Goal: Transaction & Acquisition: Obtain resource

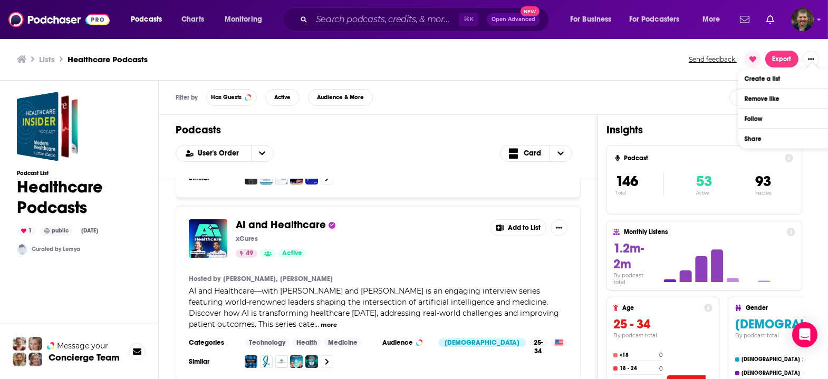
scroll to position [330, 0]
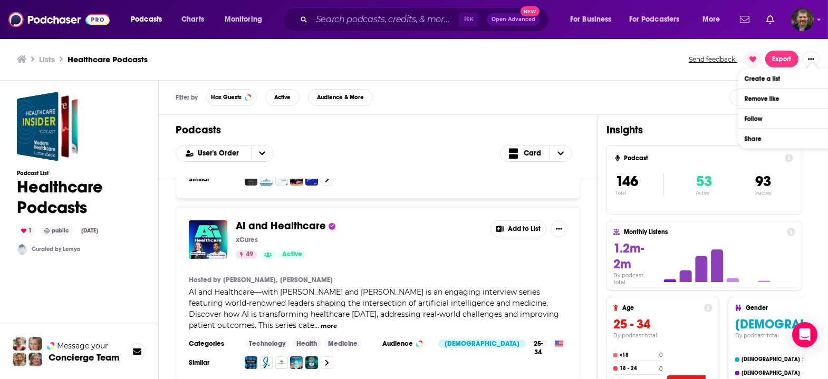
click at [508, 220] on button "Add to List" at bounding box center [518, 228] width 56 height 17
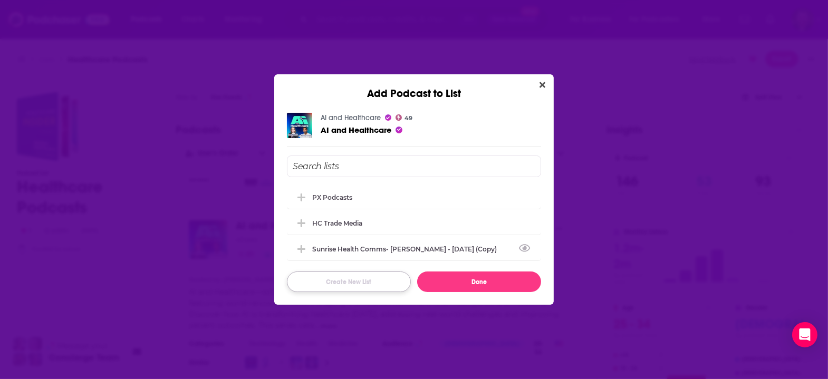
click at [375, 278] on button "Create New List" at bounding box center [349, 282] width 124 height 21
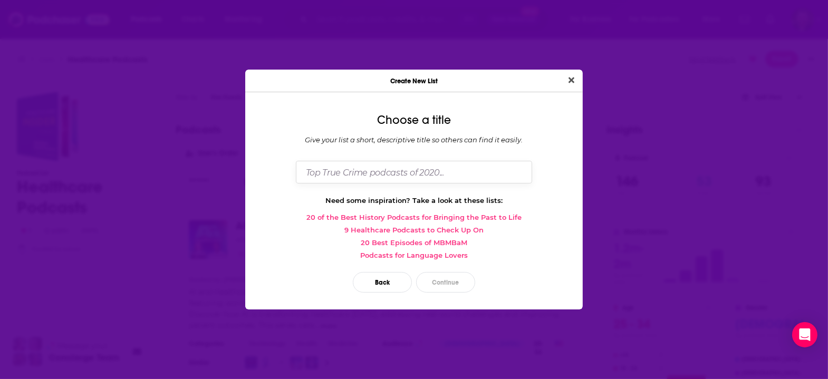
click at [378, 178] on input "Dialog" at bounding box center [414, 172] width 236 height 23
type input "AHC"
click at [449, 272] on button "Continue" at bounding box center [445, 282] width 59 height 21
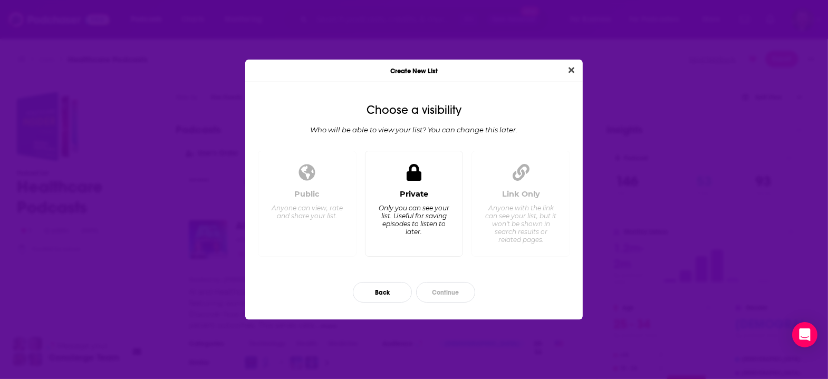
click at [419, 186] on div "Private Only you can see your list. Useful for saving episodes to listen to lat…" at bounding box center [414, 204] width 99 height 106
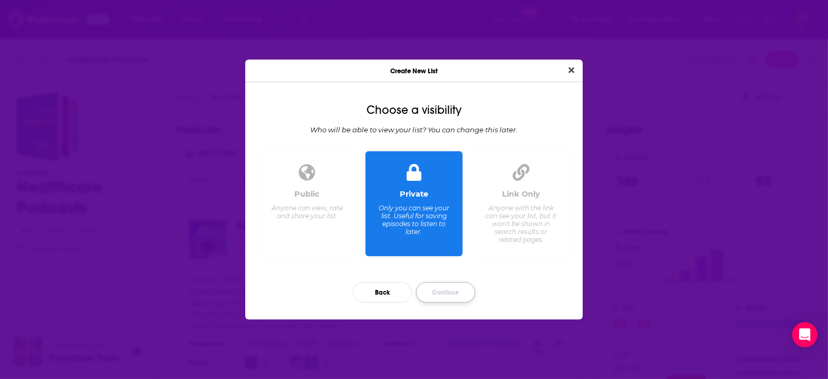
click at [452, 282] on button "Continue" at bounding box center [445, 292] width 59 height 21
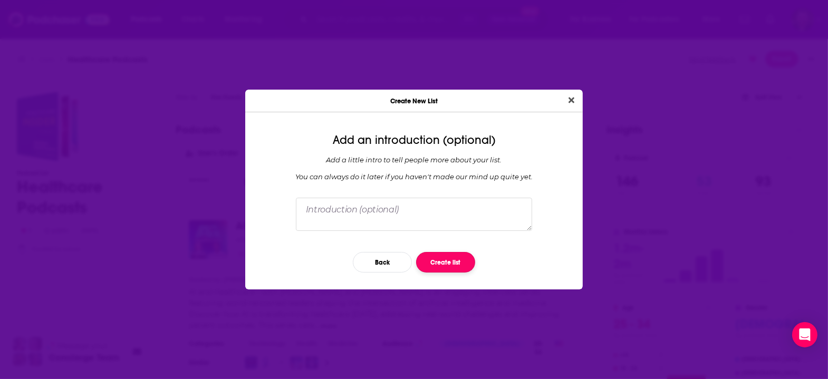
click at [440, 252] on button "Create list" at bounding box center [445, 262] width 59 height 21
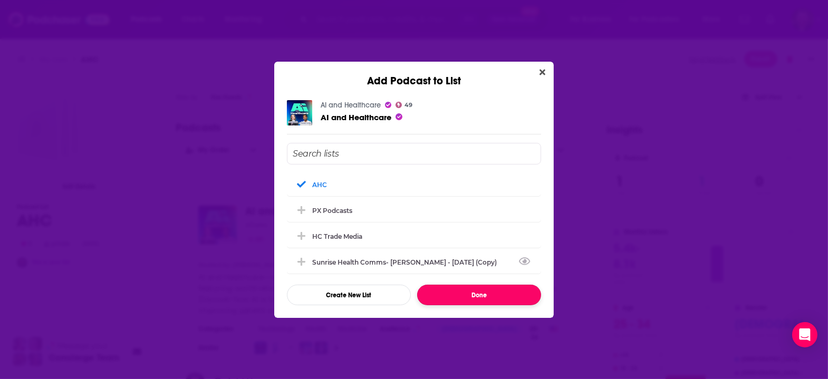
click at [461, 288] on button "Done" at bounding box center [479, 295] width 124 height 21
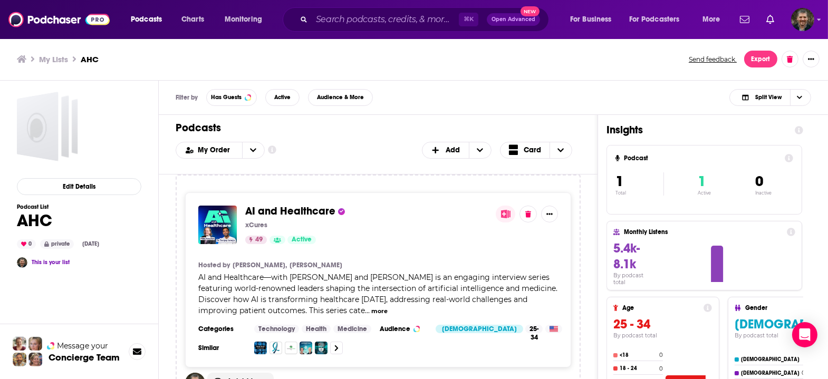
scroll to position [3, 0]
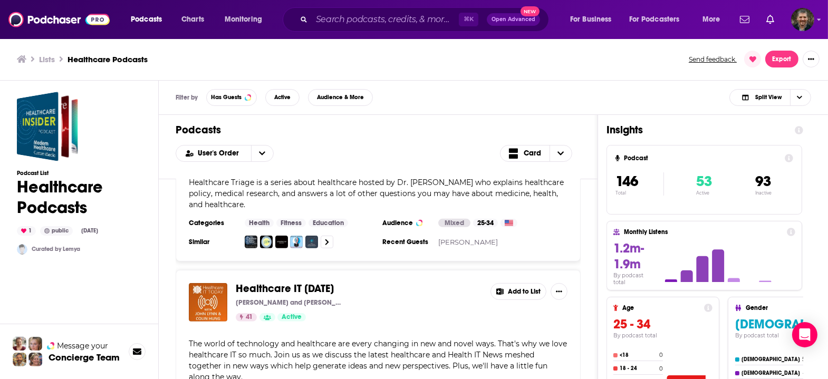
scroll to position [749, 0]
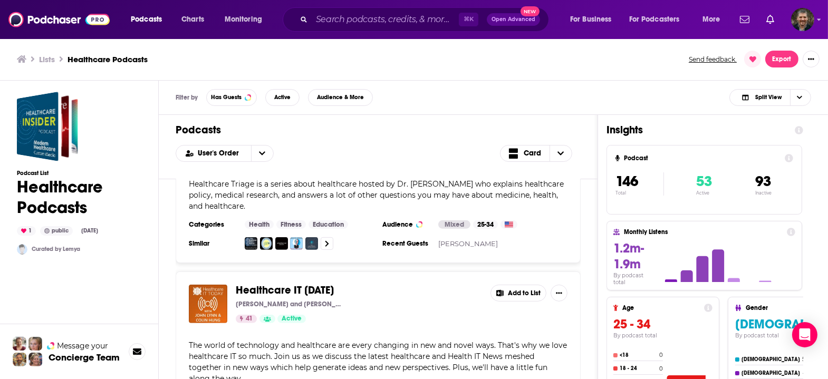
click at [496, 290] on icon at bounding box center [499, 293] width 7 height 7
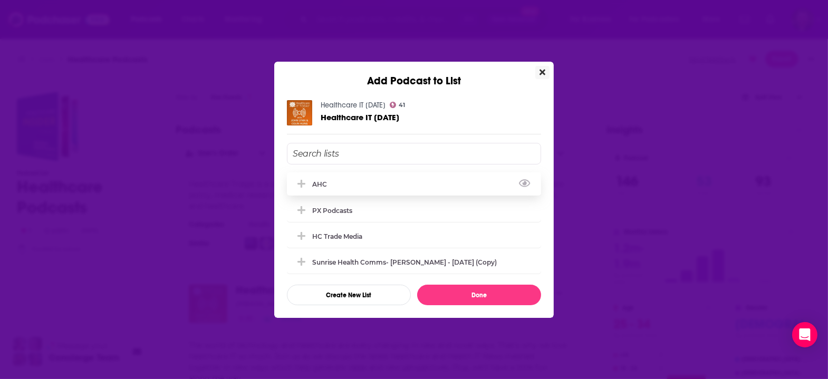
click at [372, 182] on div "AHC" at bounding box center [414, 183] width 254 height 23
click at [479, 293] on button "Done" at bounding box center [479, 295] width 124 height 21
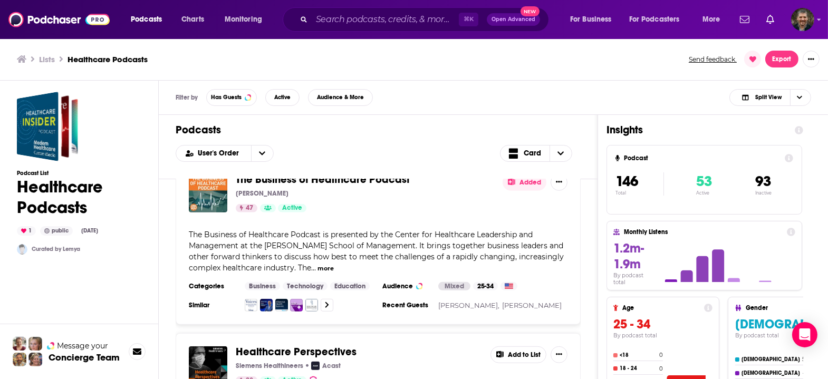
scroll to position [1204, 0]
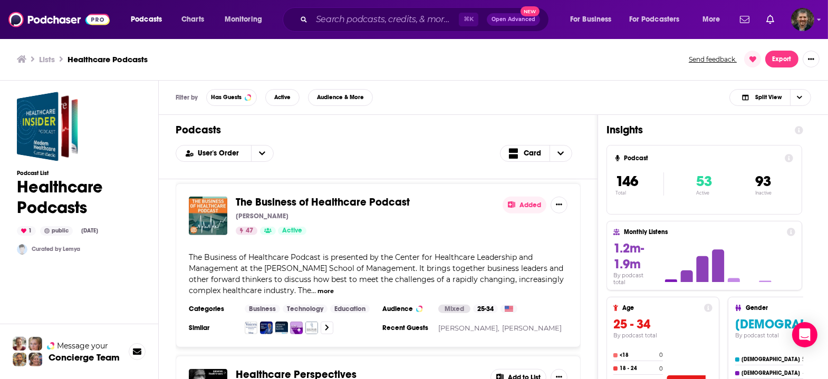
click at [515, 369] on button "Add to List" at bounding box center [518, 377] width 56 height 17
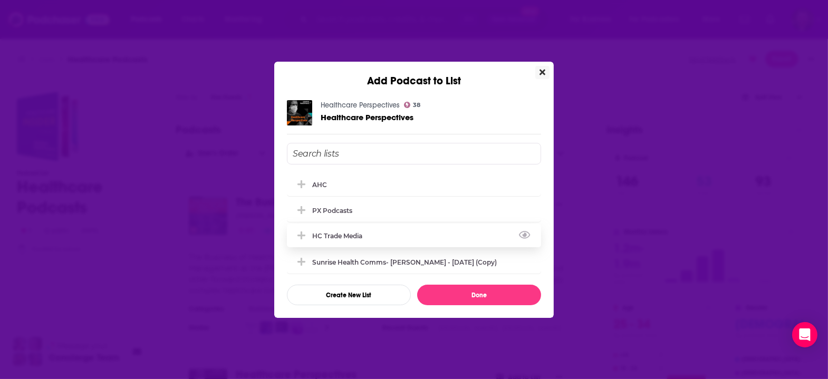
click at [369, 232] on div "HC trade media" at bounding box center [340, 236] width 56 height 8
click at [441, 287] on button "Done" at bounding box center [479, 295] width 124 height 21
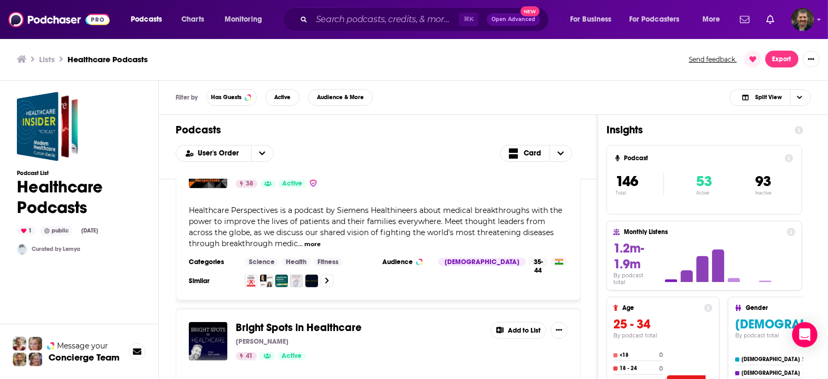
scroll to position [1421, 0]
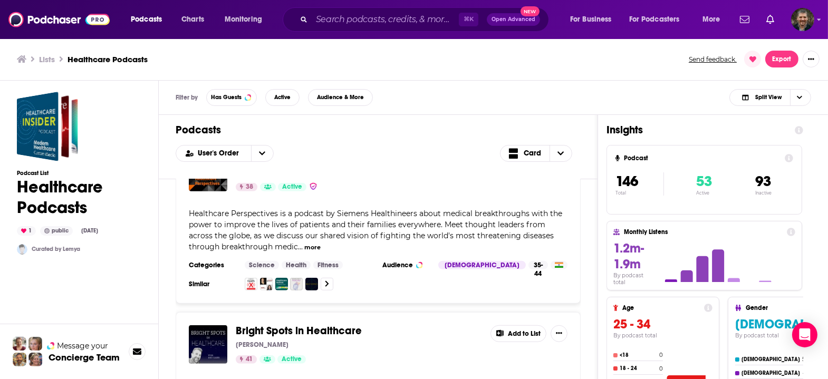
click at [296, 324] on span "Bright Spots in Healthcare" at bounding box center [299, 330] width 126 height 13
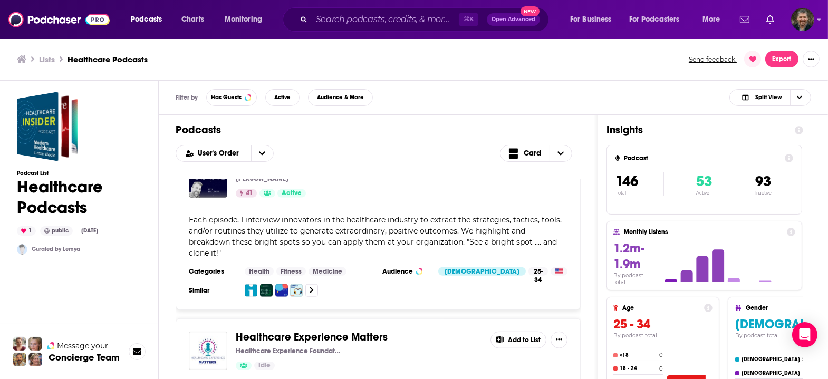
scroll to position [1587, 0]
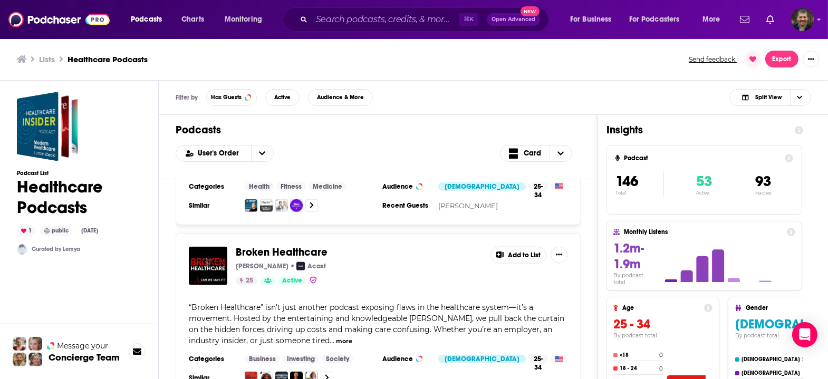
scroll to position [1866, 0]
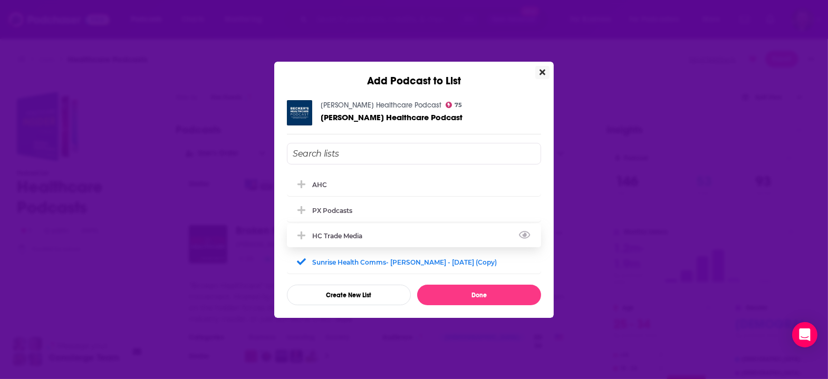
click at [393, 230] on div "HC trade media" at bounding box center [414, 235] width 254 height 23
click at [463, 290] on button "Done" at bounding box center [479, 295] width 124 height 21
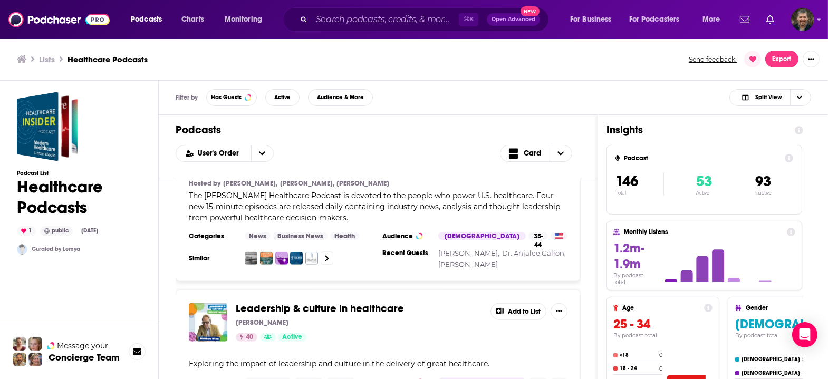
scroll to position [2141, 0]
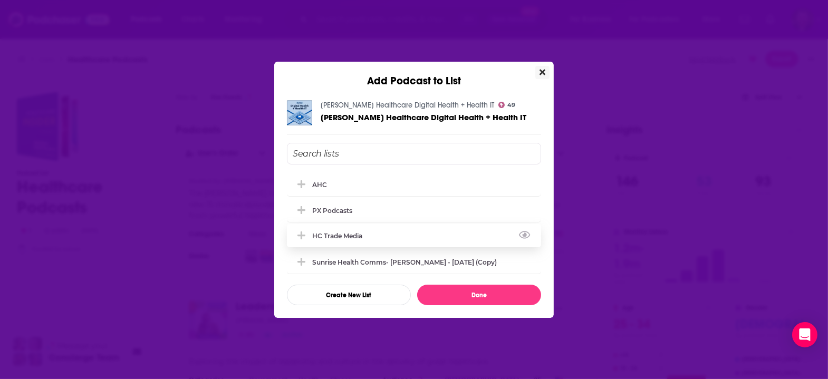
click at [399, 225] on div "HC trade media" at bounding box center [414, 235] width 254 height 23
click at [455, 280] on div "AHC PX podcasts HC trade media Sunrise Health Comms- [PERSON_NAME] - [DATE] (Co…" at bounding box center [414, 224] width 254 height 162
click at [458, 288] on button "Done" at bounding box center [479, 295] width 124 height 21
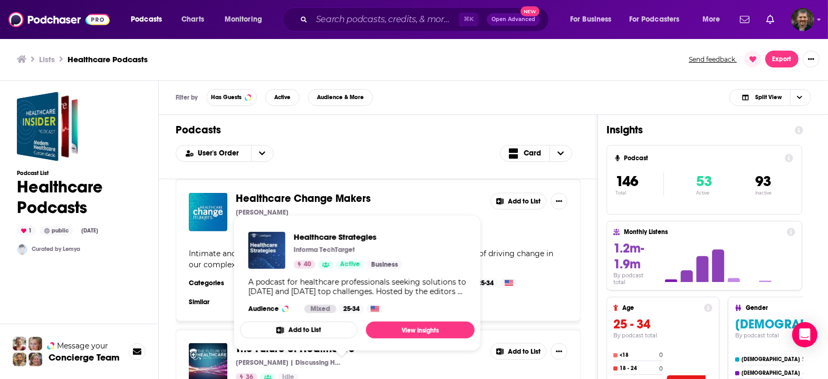
scroll to position [2737, 0]
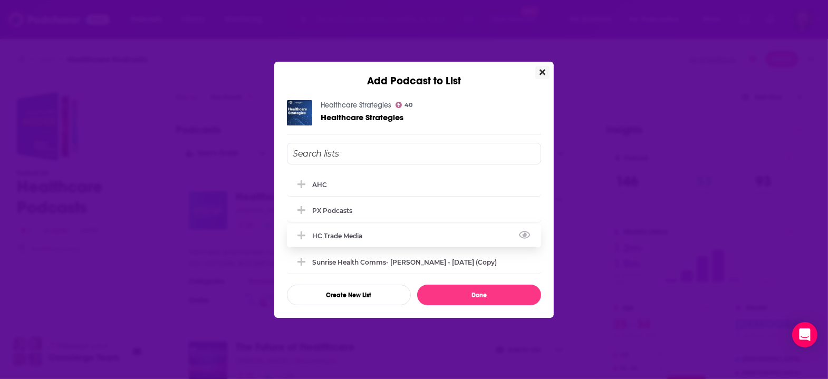
click at [353, 234] on div "HC trade media" at bounding box center [340, 236] width 56 height 8
click at [473, 293] on button "Done" at bounding box center [479, 295] width 124 height 21
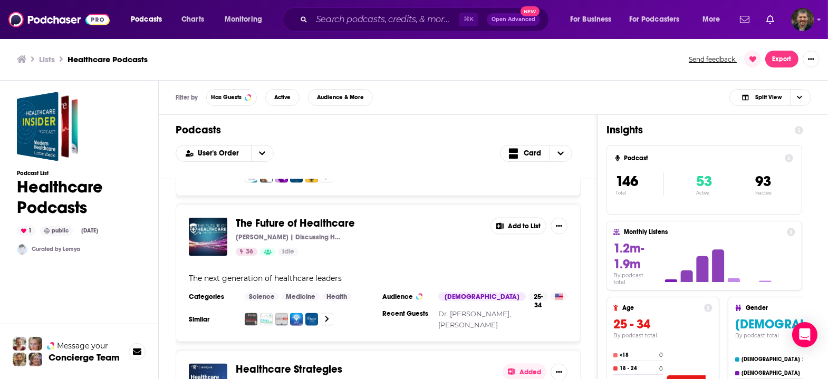
scroll to position [2877, 0]
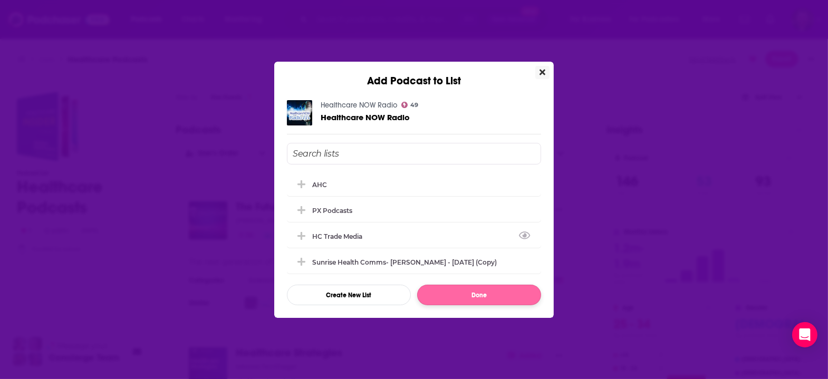
drag, startPoint x: 358, startPoint y: 233, endPoint x: 461, endPoint y: 289, distance: 117.5
click at [358, 233] on div "HC trade media" at bounding box center [340, 237] width 56 height 8
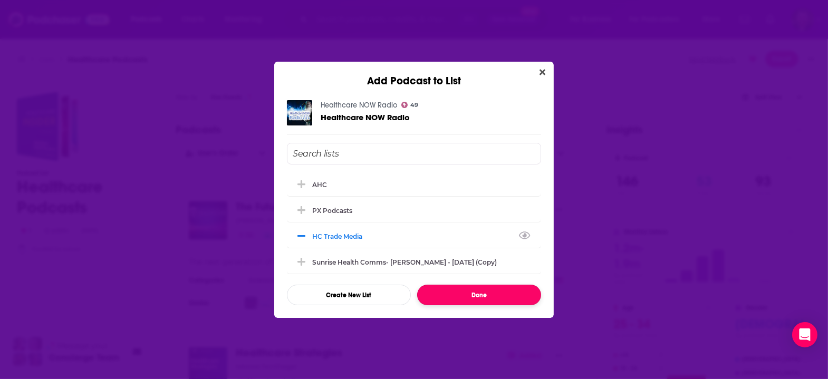
click at [466, 293] on button "Done" at bounding box center [479, 295] width 124 height 21
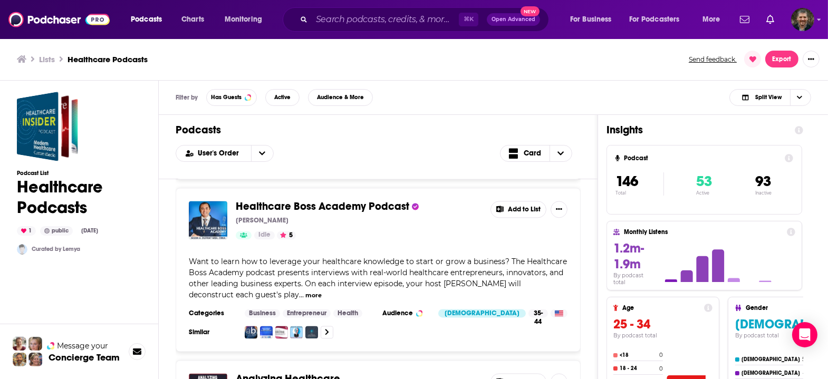
scroll to position [3548, 0]
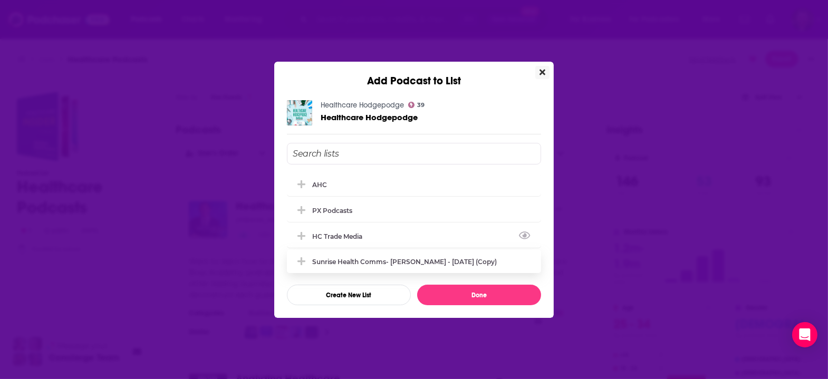
drag, startPoint x: 380, startPoint y: 237, endPoint x: 417, endPoint y: 266, distance: 46.5
click at [380, 237] on div "HC trade media" at bounding box center [414, 236] width 254 height 23
click at [461, 292] on button "Done" at bounding box center [479, 295] width 124 height 21
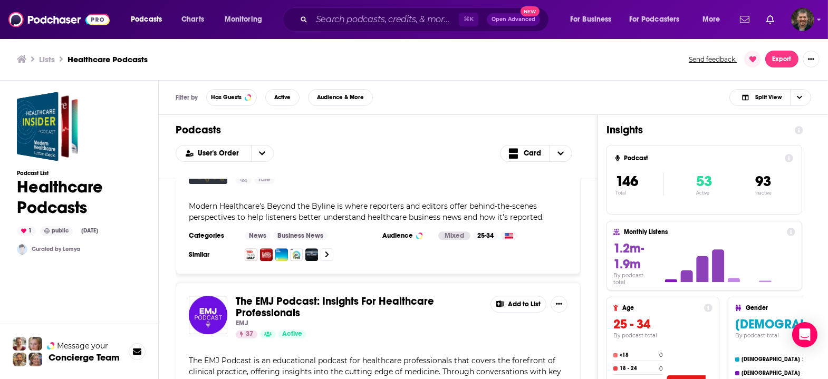
scroll to position [4616, 0]
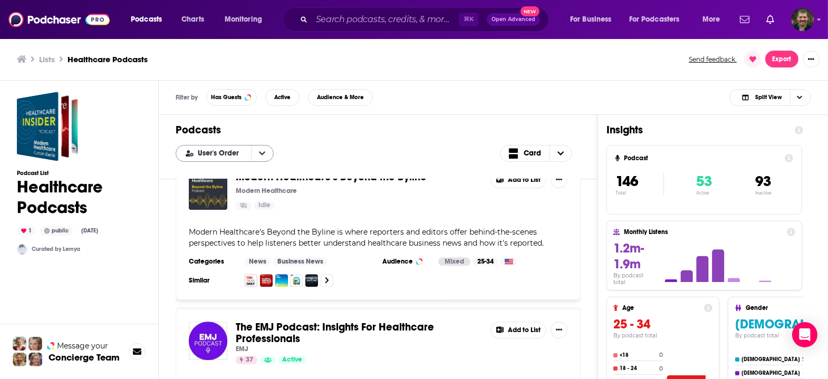
click at [259, 150] on icon "open menu" at bounding box center [262, 153] width 6 height 7
click at [259, 150] on icon "close menu" at bounding box center [262, 153] width 6 height 7
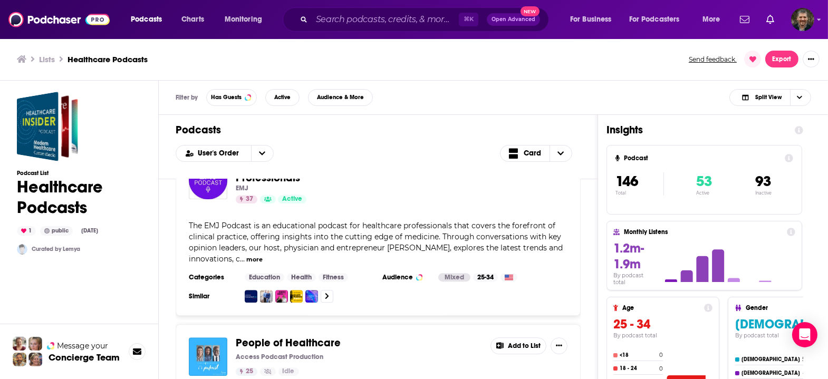
scroll to position [4781, 0]
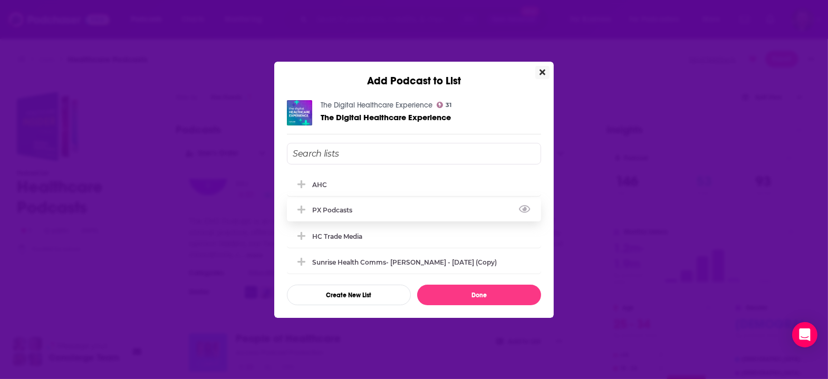
click at [373, 205] on div "PX podcasts" at bounding box center [414, 209] width 254 height 23
click at [460, 292] on button "Done" at bounding box center [479, 295] width 124 height 21
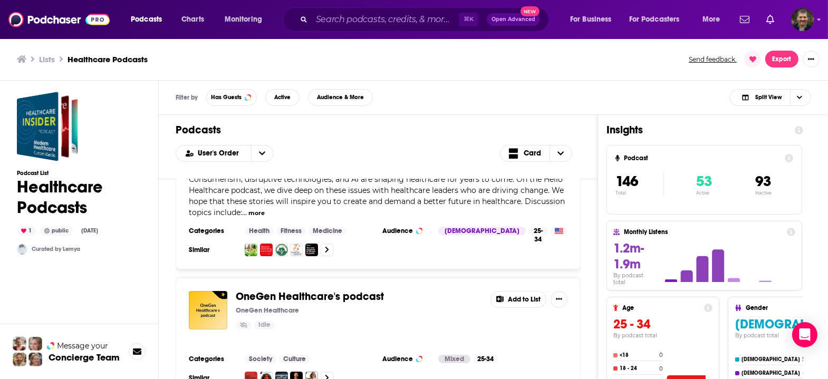
scroll to position [5847, 0]
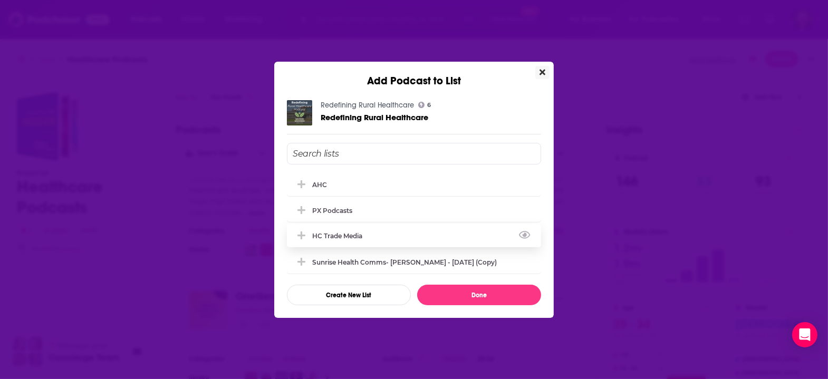
click at [389, 237] on div "HC trade media" at bounding box center [414, 235] width 254 height 23
click at [471, 294] on button "Done" at bounding box center [479, 295] width 124 height 21
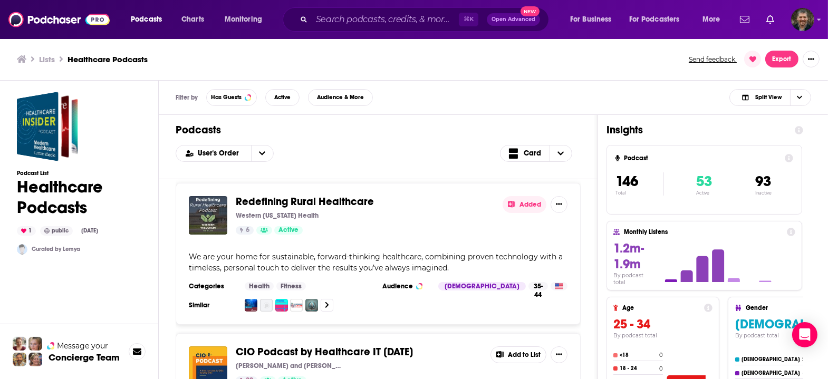
scroll to position [6420, 0]
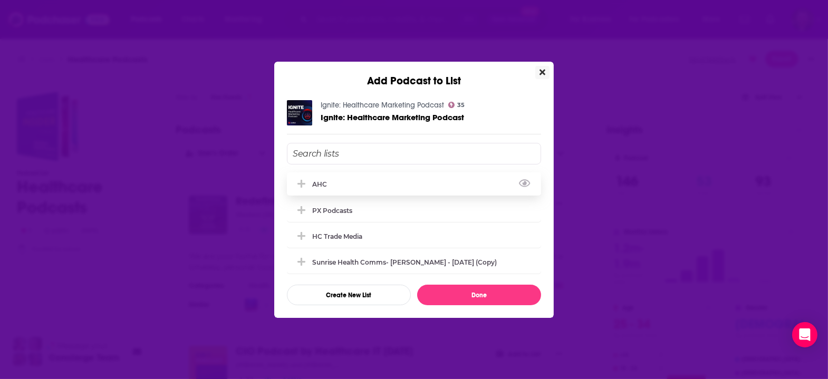
click at [333, 180] on div "AHC" at bounding box center [322, 184] width 21 height 8
click at [475, 295] on button "Done" at bounding box center [479, 295] width 124 height 21
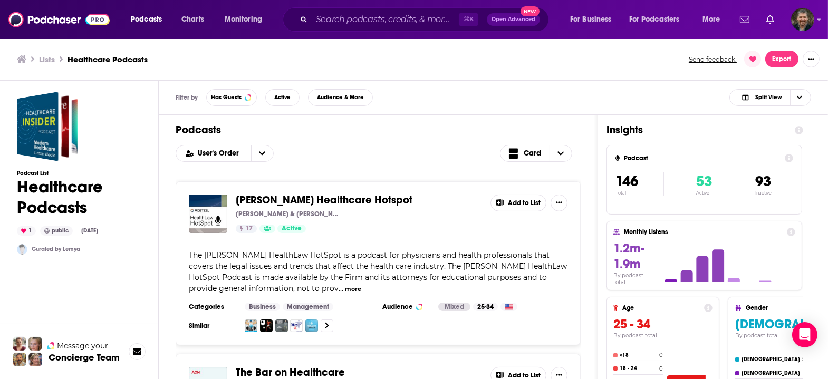
scroll to position [6737, 0]
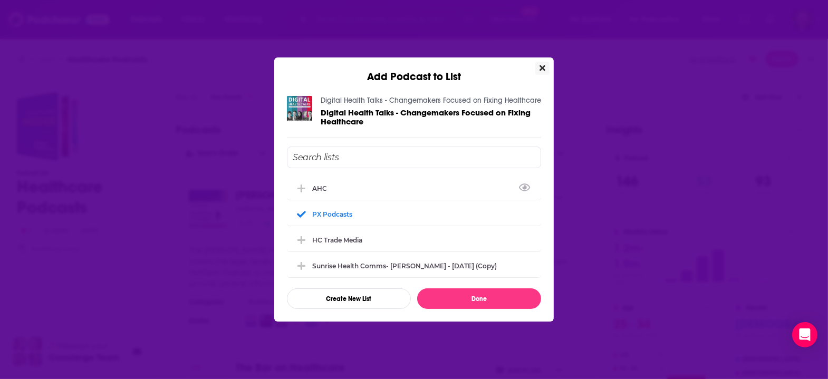
click at [539, 72] on icon "Close" at bounding box center [542, 68] width 6 height 8
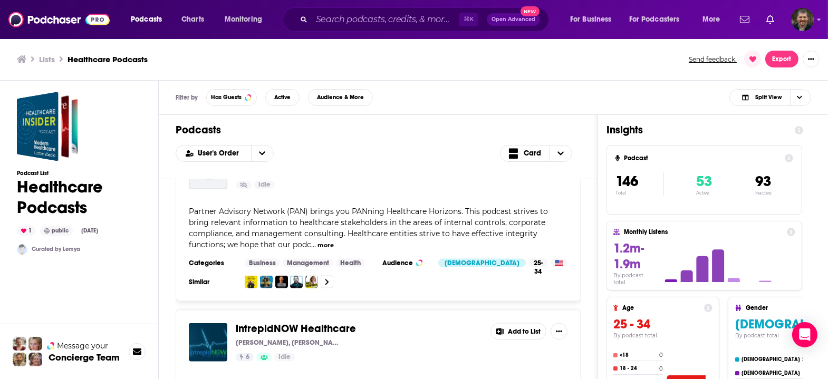
scroll to position [21354, 0]
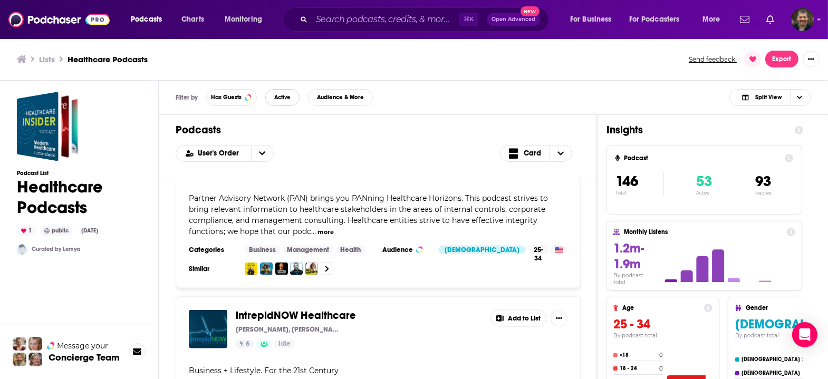
click at [274, 94] on span "Active" at bounding box center [282, 97] width 16 height 6
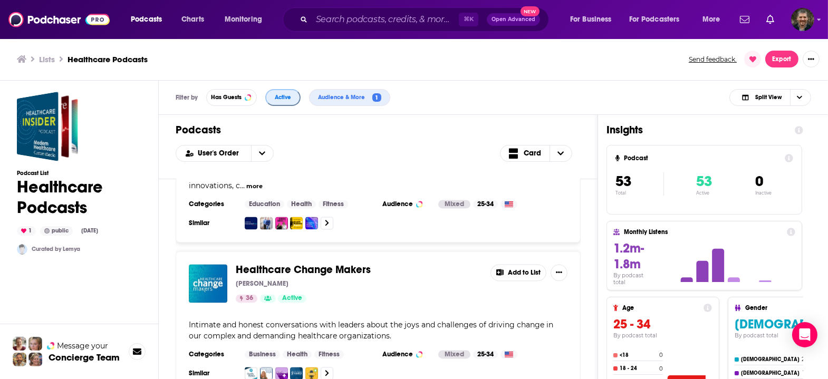
scroll to position [3823, 0]
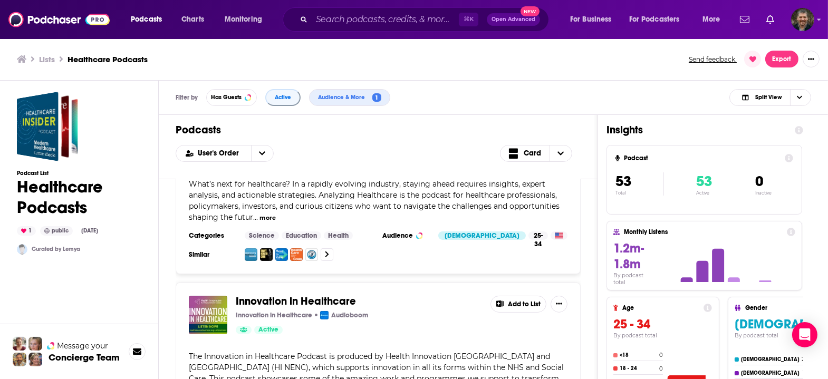
scroll to position [7575, 0]
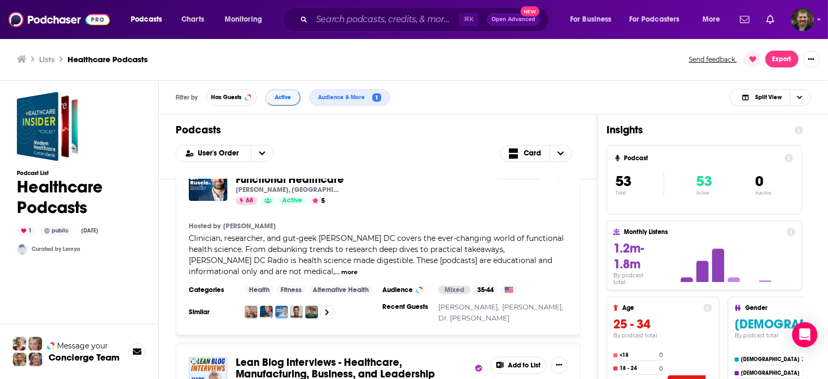
scroll to position [0, 0]
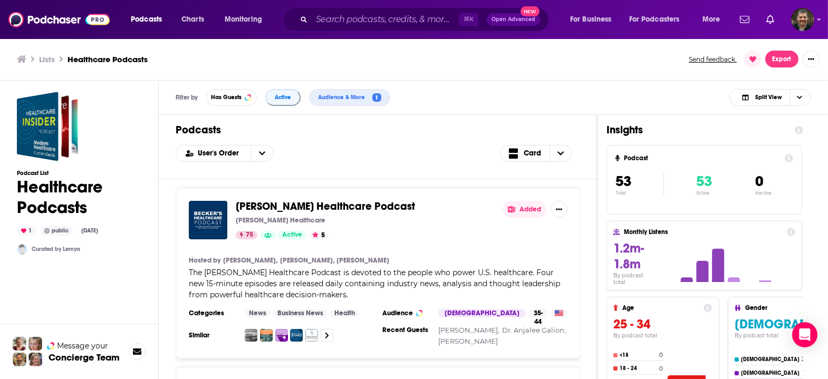
click at [40, 54] on h3 "Lists" at bounding box center [47, 59] width 16 height 10
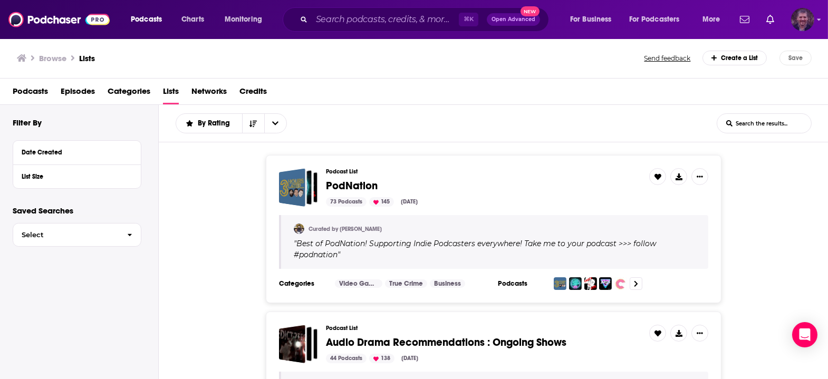
click at [807, 21] on img "Logged in as vincegalloro" at bounding box center [802, 19] width 23 height 23
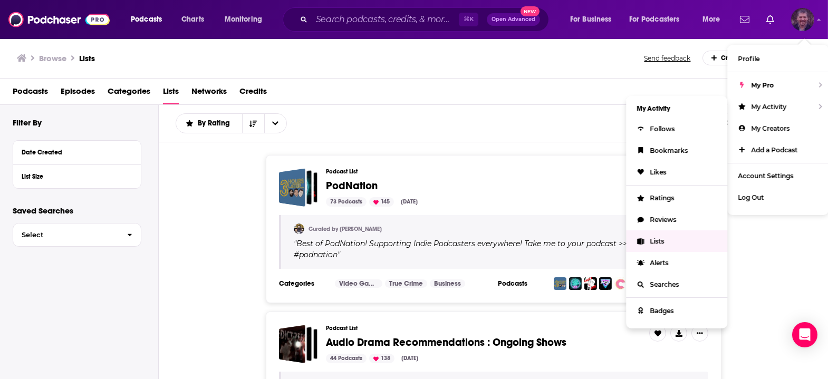
click at [664, 237] on span "Lists" at bounding box center [657, 241] width 14 height 8
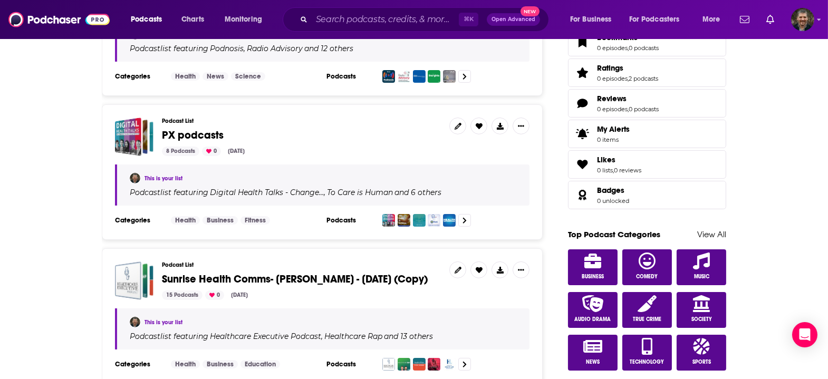
scroll to position [381, 0]
click at [518, 122] on icon "Show More Button" at bounding box center [521, 125] width 6 height 6
click at [383, 172] on div "This is your list" at bounding box center [323, 177] width 387 height 11
click at [224, 128] on span "PX podcasts" at bounding box center [193, 134] width 62 height 13
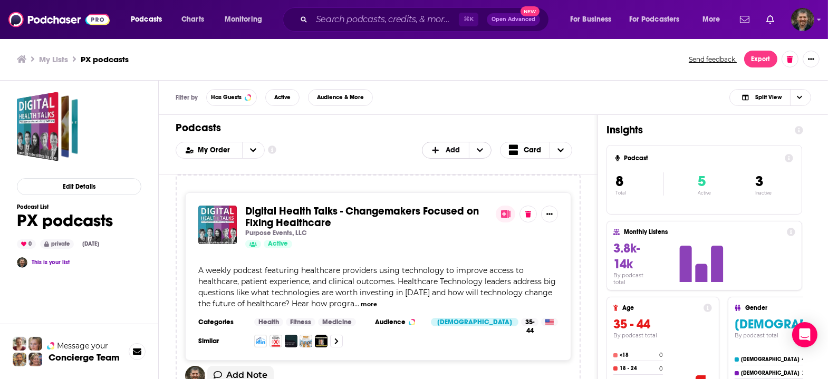
click at [477, 147] on icon "+ Add" at bounding box center [480, 150] width 6 height 7
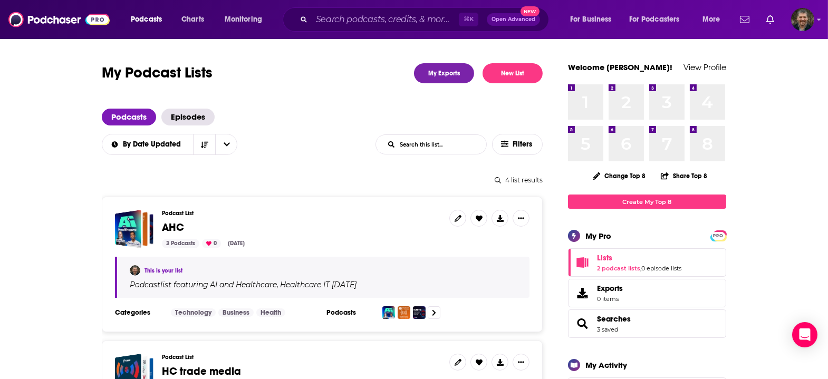
click at [184, 221] on span "AHC" at bounding box center [173, 227] width 22 height 13
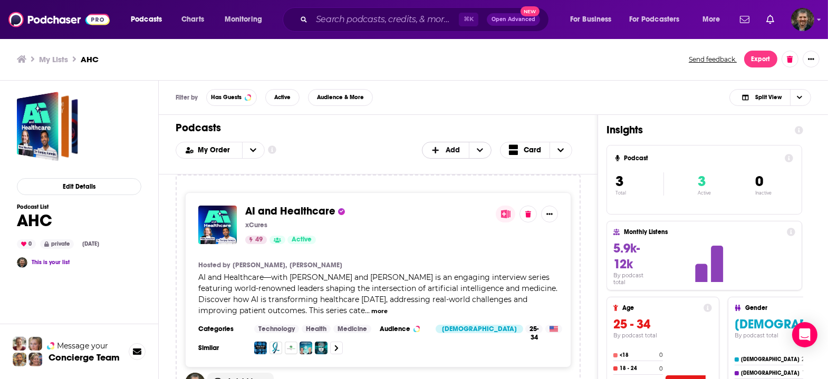
click at [477, 147] on icon "+ Add" at bounding box center [480, 150] width 6 height 7
click at [461, 165] on span "Add Podcasts" at bounding box center [457, 168] width 54 height 6
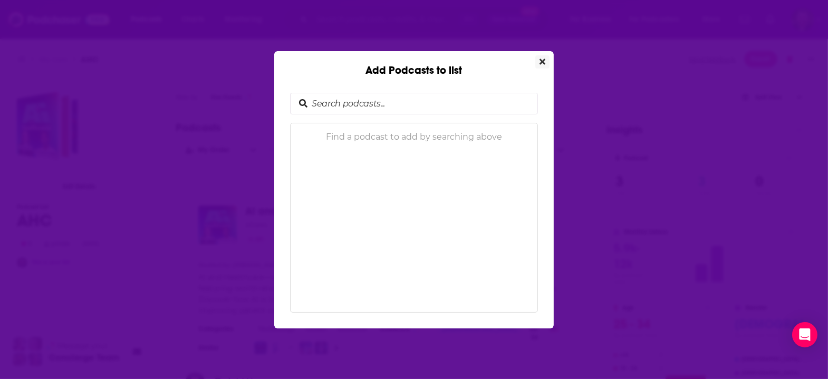
click at [535, 61] on button "Close" at bounding box center [542, 61] width 14 height 13
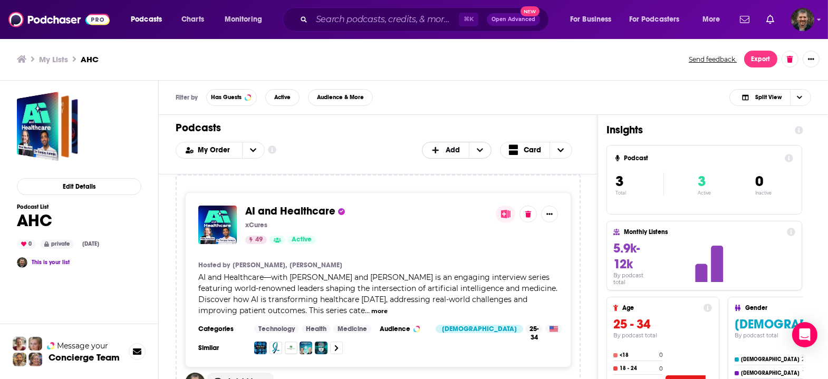
click at [469, 142] on span "+ Add" at bounding box center [480, 150] width 22 height 16
click at [458, 182] on span "Add a Section" at bounding box center [457, 185] width 54 height 6
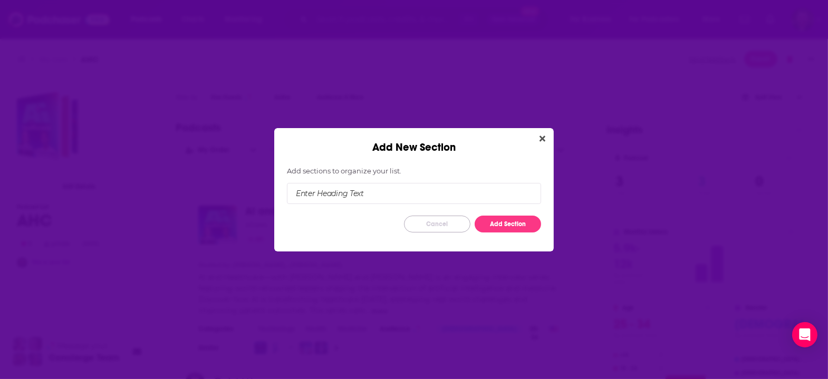
click at [420, 218] on button "Cancel" at bounding box center [437, 224] width 66 height 17
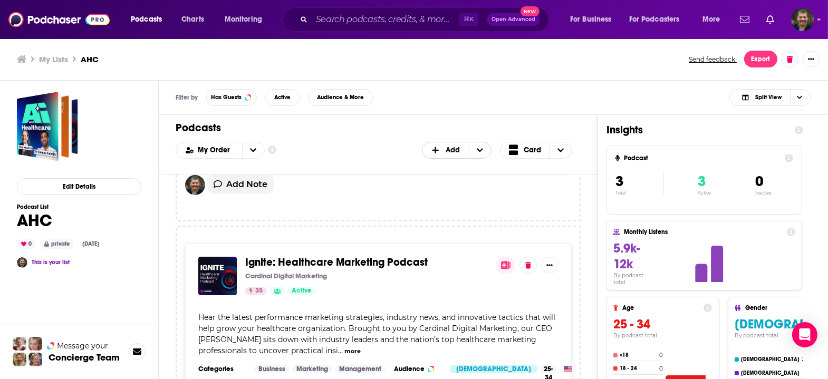
scroll to position [443, 0]
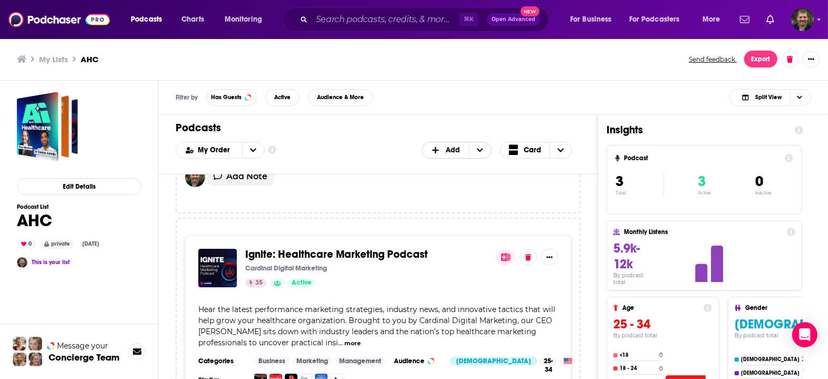
click at [546, 254] on icon "Show More Button" at bounding box center [549, 257] width 6 height 6
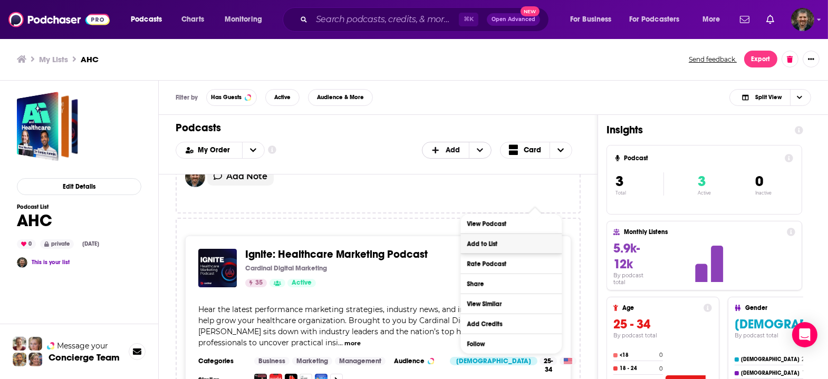
click at [517, 241] on button "Add to List" at bounding box center [510, 244] width 101 height 20
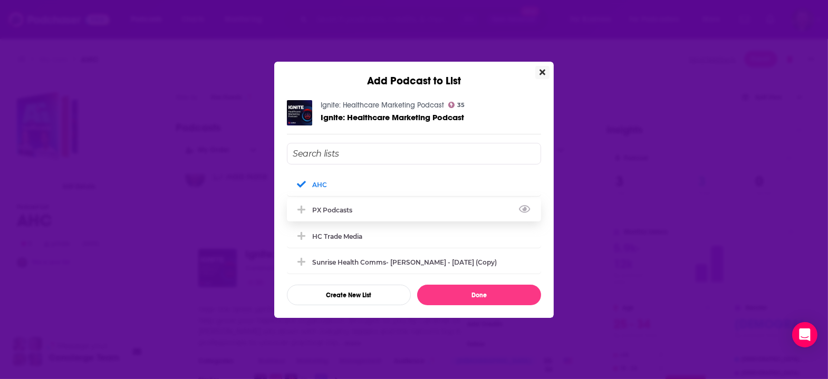
click at [379, 210] on div "PX podcasts" at bounding box center [414, 209] width 254 height 23
click at [463, 289] on button "Done" at bounding box center [479, 295] width 124 height 21
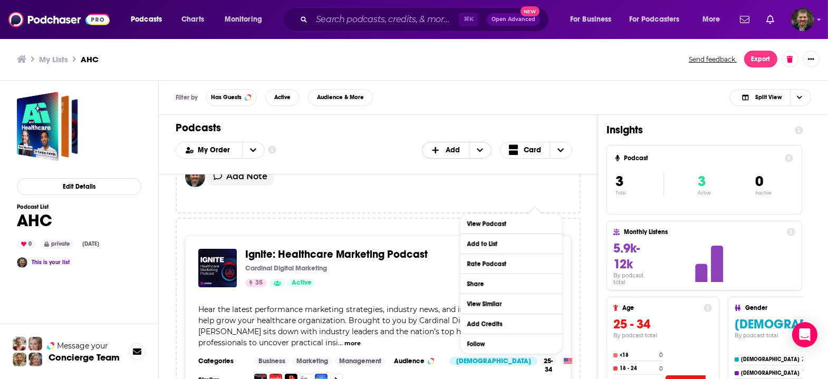
click at [348, 304] on div "Hear the latest performance marketing strategies, industry news, and innovative…" at bounding box center [378, 326] width 360 height 44
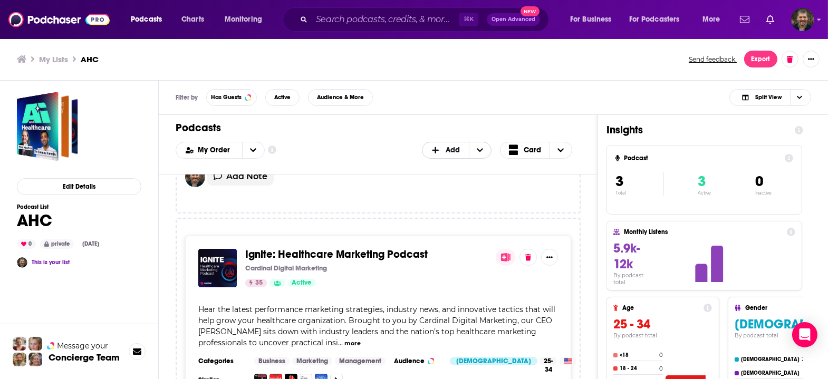
click at [546, 256] on icon "Show More Button" at bounding box center [549, 257] width 6 height 2
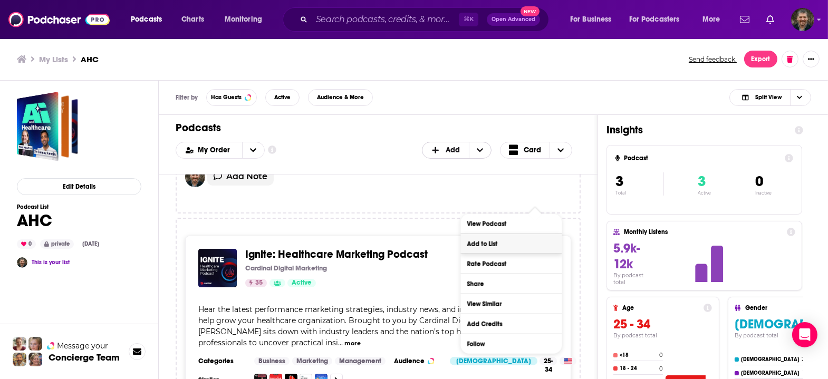
click at [514, 243] on button "Add to List" at bounding box center [510, 244] width 101 height 20
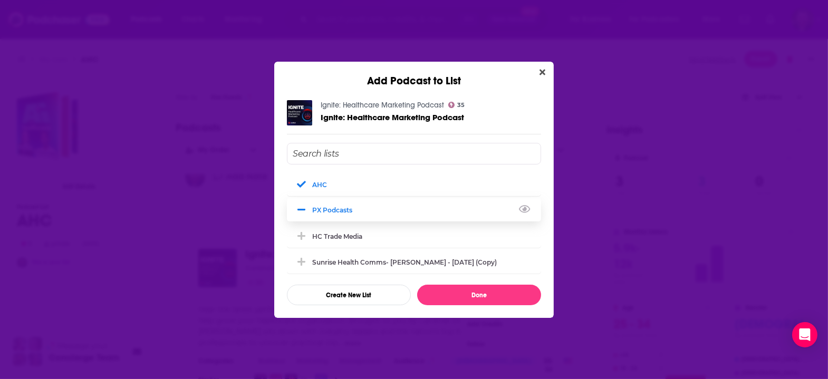
click at [326, 211] on div "PX podcasts" at bounding box center [414, 209] width 254 height 23
click at [452, 291] on button "Done" at bounding box center [479, 295] width 124 height 21
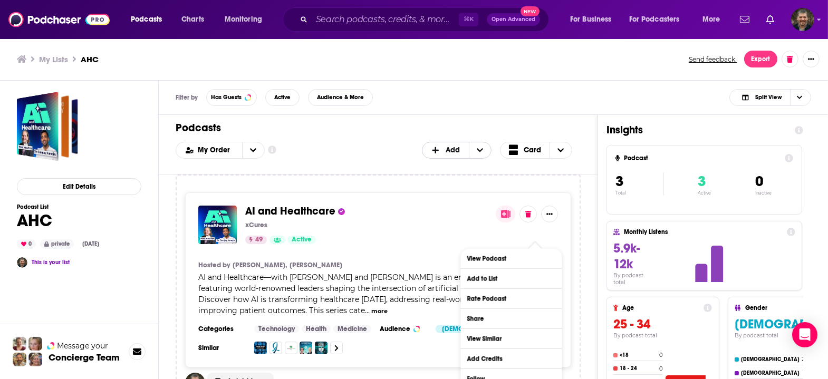
scroll to position [0, 0]
click at [51, 55] on h3 "My Lists" at bounding box center [53, 59] width 29 height 10
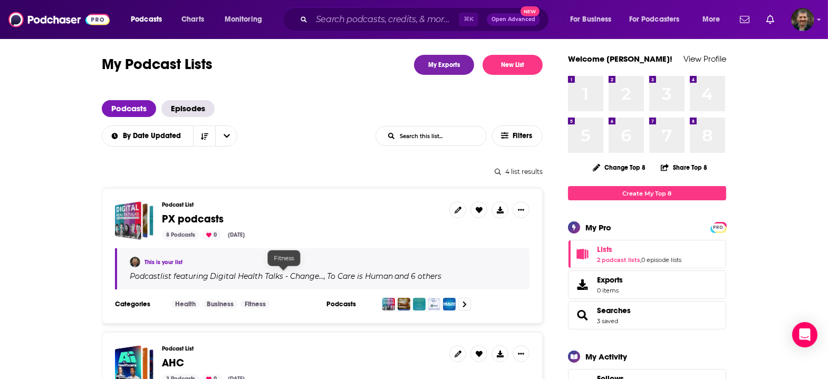
scroll to position [39, 0]
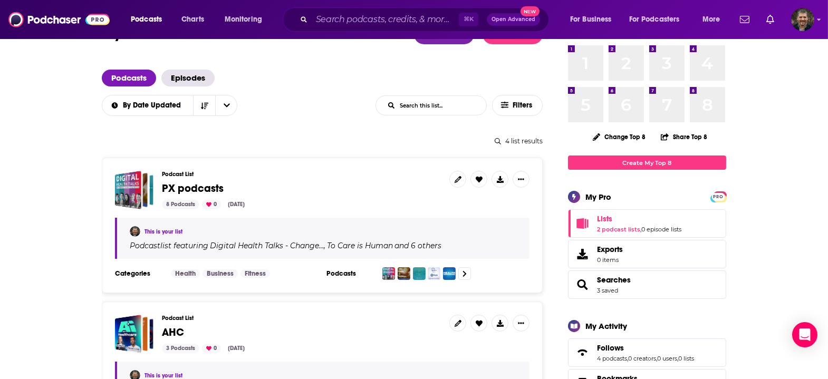
click at [224, 182] on span "PX podcasts" at bounding box center [193, 188] width 62 height 13
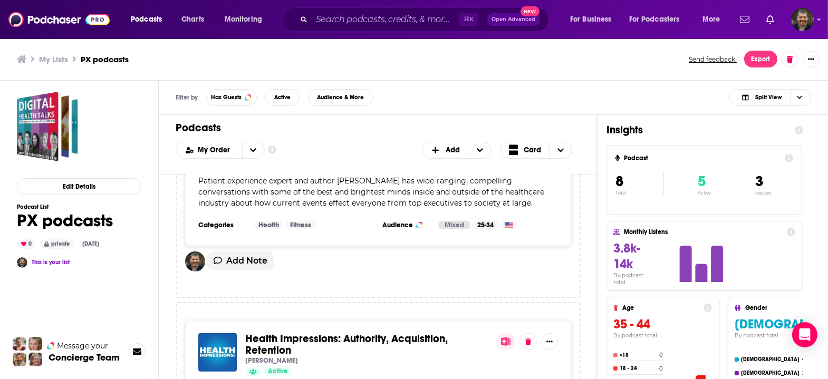
scroll to position [769, 0]
click at [242, 142] on button "open menu" at bounding box center [253, 150] width 22 height 16
click at [209, 200] on span "Power Score" at bounding box center [226, 203] width 59 height 6
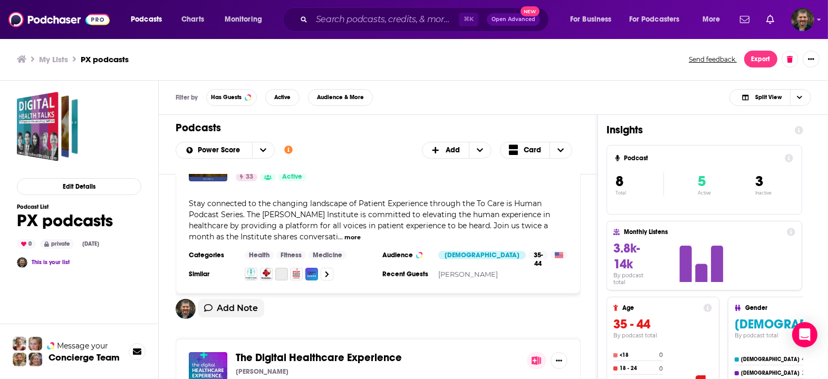
scroll to position [0, 0]
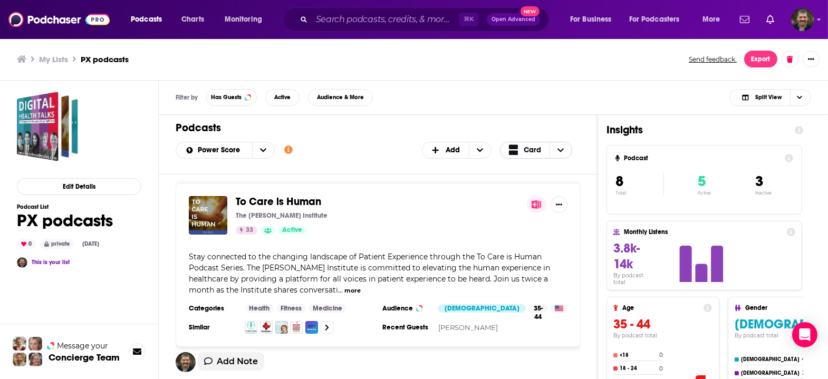
click at [549, 142] on span "Choose View" at bounding box center [560, 150] width 22 height 16
click at [537, 176] on div "Table" at bounding box center [536, 185] width 73 height 18
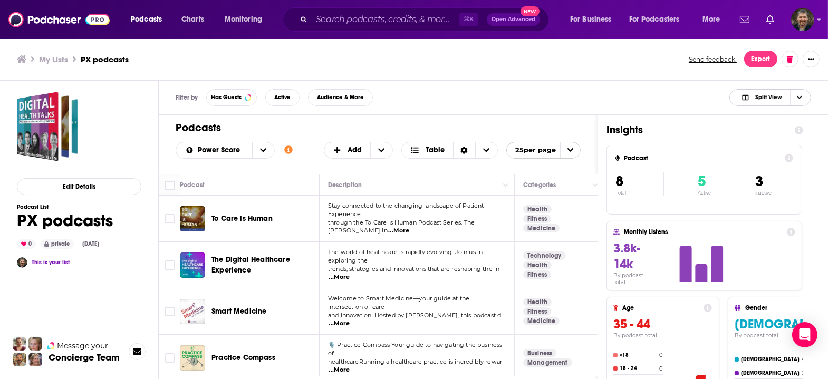
click at [805, 90] on span "Choose View" at bounding box center [799, 98] width 18 height 16
click at [790, 130] on span "Podcast Only" at bounding box center [776, 133] width 52 height 6
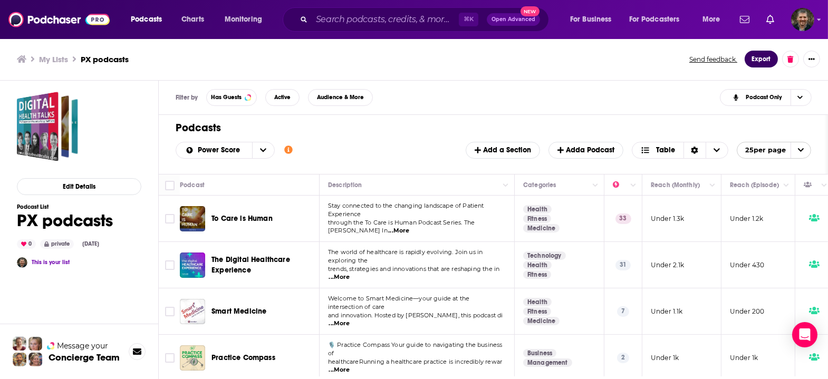
click at [770, 51] on button "Export" at bounding box center [761, 59] width 33 height 17
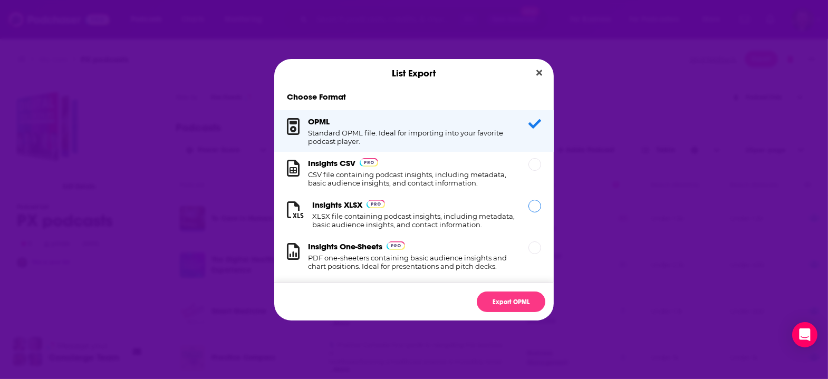
scroll to position [13, 0]
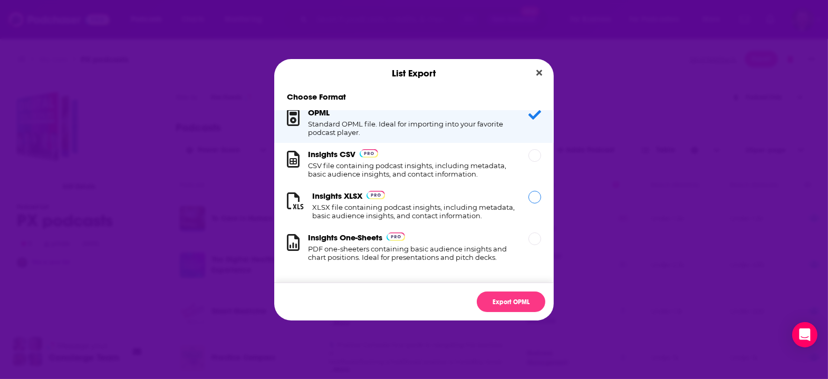
click at [528, 197] on div "Dialog" at bounding box center [534, 197] width 13 height 13
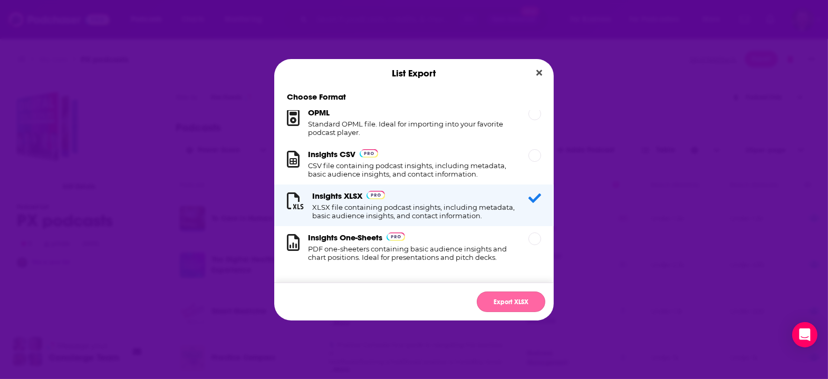
click at [503, 292] on button "Export XLSX" at bounding box center [511, 302] width 69 height 21
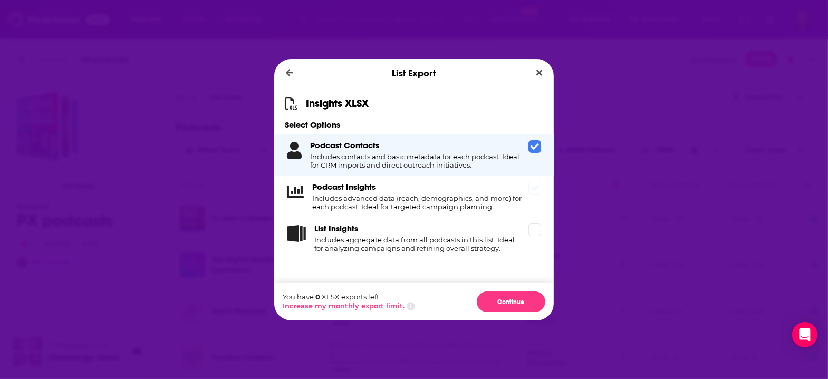
click at [530, 192] on icon "Dialog" at bounding box center [534, 188] width 8 height 8
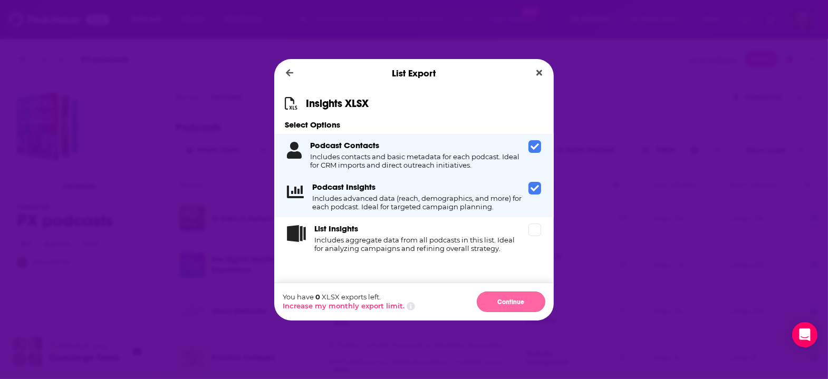
click at [508, 292] on button "Continue" at bounding box center [511, 302] width 69 height 21
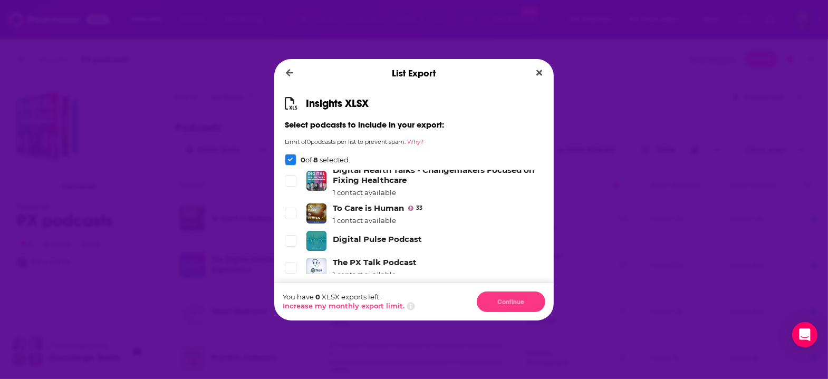
scroll to position [0, 0]
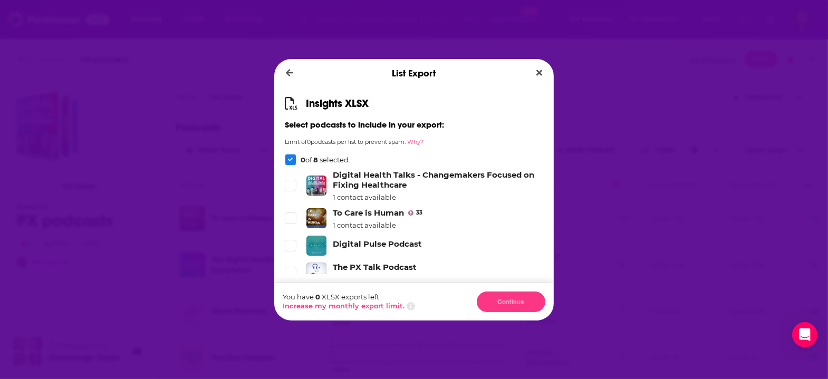
click at [293, 162] on icon "Dialog" at bounding box center [290, 159] width 5 height 5
click at [295, 190] on span "Dialog" at bounding box center [290, 185] width 9 height 9
click at [294, 78] on icon "Dialog" at bounding box center [290, 72] width 8 height 9
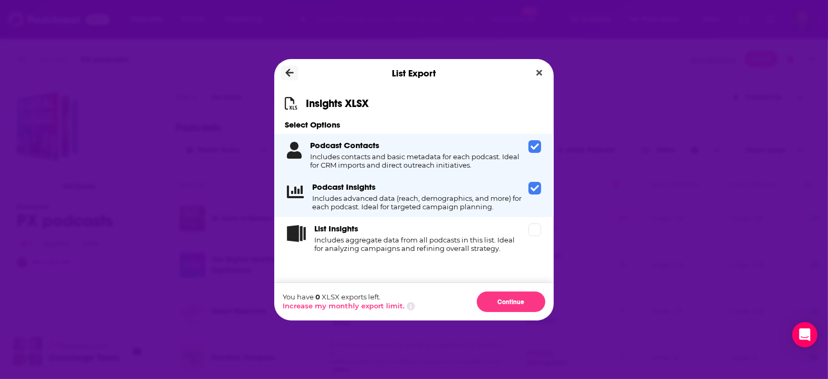
click at [294, 78] on icon "Dialog" at bounding box center [290, 72] width 8 height 9
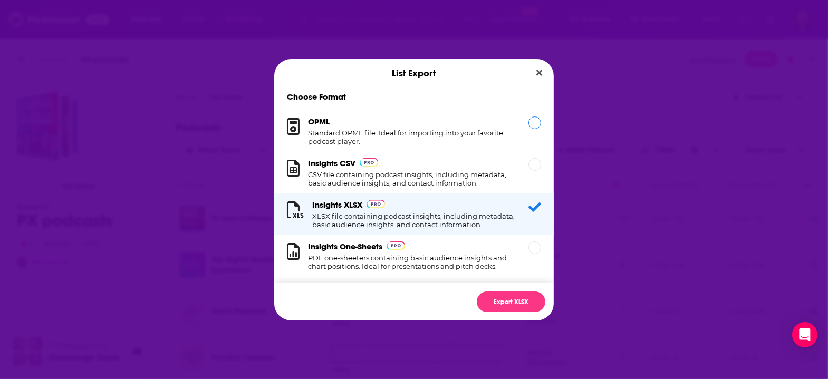
click at [330, 127] on h3 "OPML" at bounding box center [319, 122] width 22 height 10
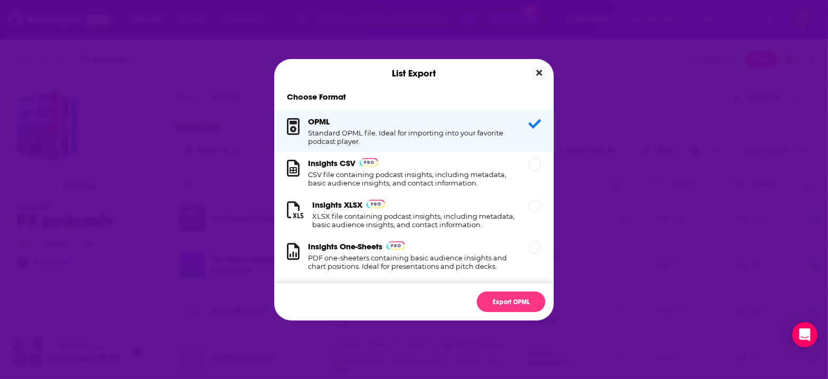
click at [536, 77] on icon "Close" at bounding box center [539, 73] width 6 height 8
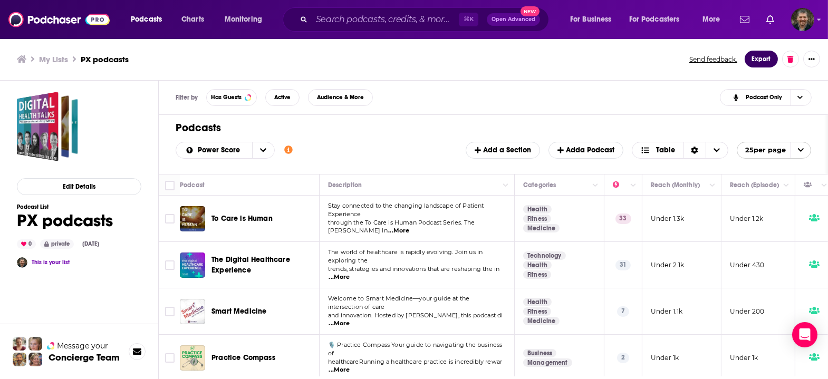
click at [771, 52] on button "Export" at bounding box center [761, 59] width 33 height 17
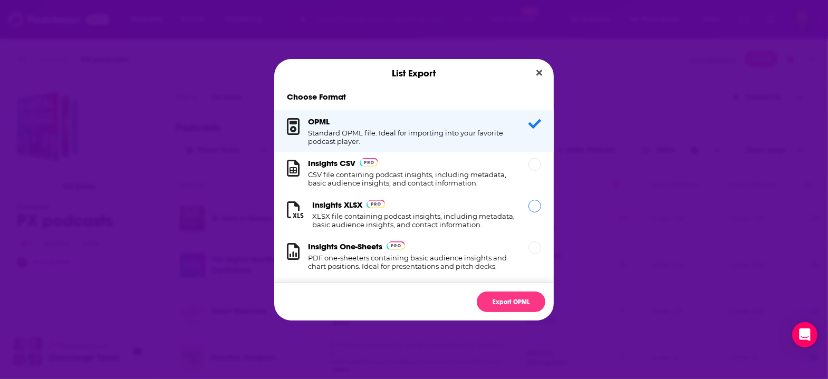
scroll to position [2, 0]
click at [460, 214] on div "Insights XLSX XLSX file containing podcast insights, including metadata, basic …" at bounding box center [414, 212] width 204 height 29
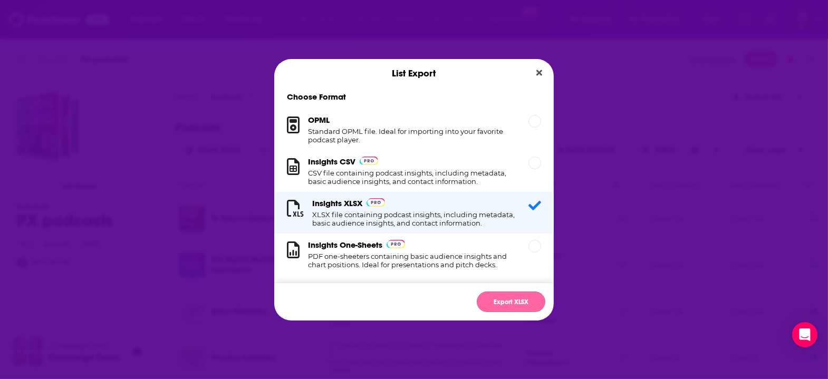
click at [497, 292] on button "Export XLSX" at bounding box center [511, 302] width 69 height 21
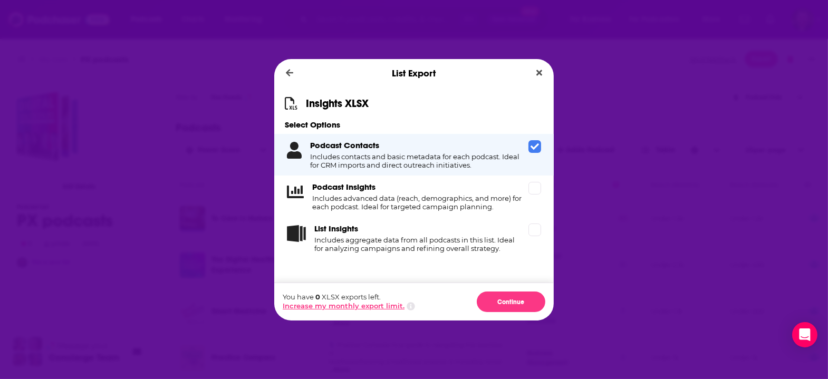
click at [366, 302] on button "Increase my monthly export limit." at bounding box center [344, 306] width 122 height 8
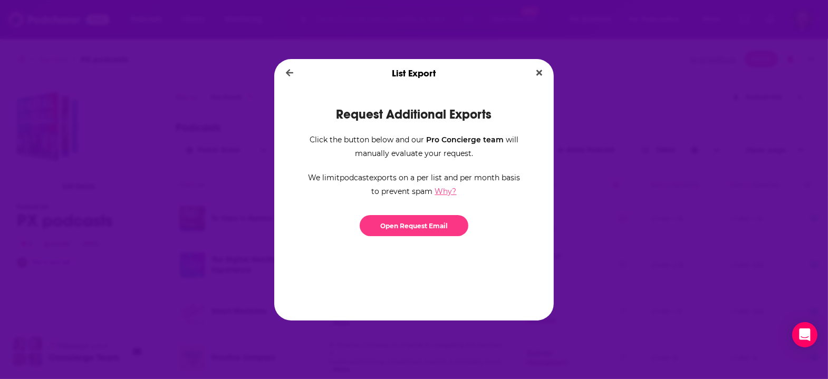
click at [443, 193] on button "Why?" at bounding box center [446, 192] width 22 height 14
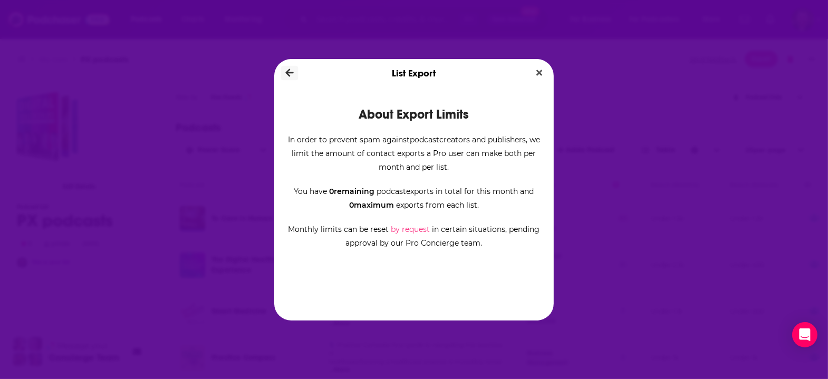
click at [294, 76] on icon "Dialog" at bounding box center [290, 73] width 8 height 8
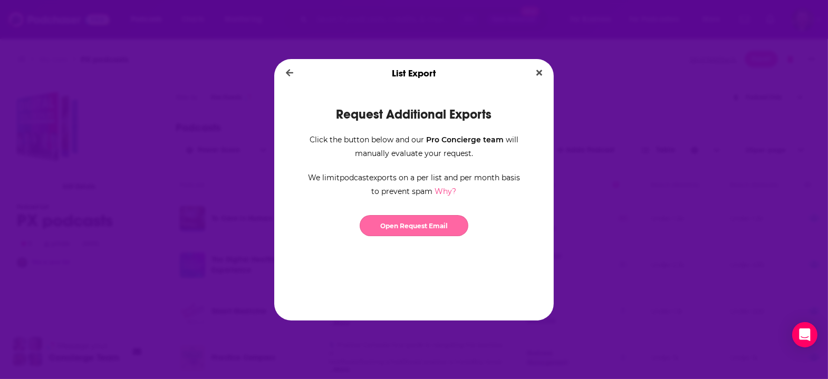
click at [427, 225] on link "Open Request Email" at bounding box center [414, 225] width 109 height 21
click at [294, 78] on icon "Dialog" at bounding box center [290, 72] width 8 height 9
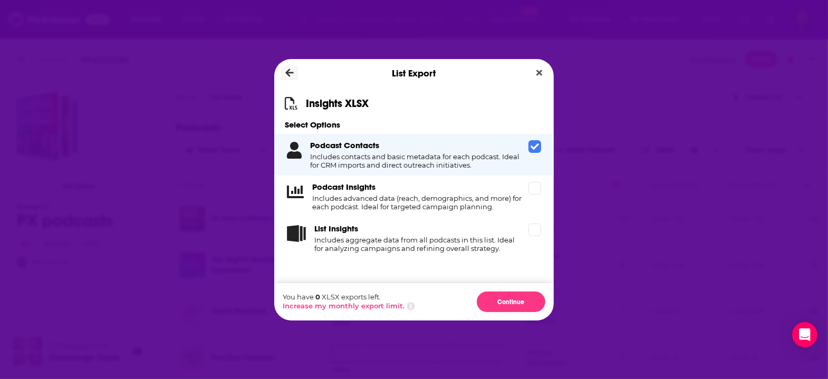
click at [294, 78] on icon "Dialog" at bounding box center [290, 72] width 8 height 9
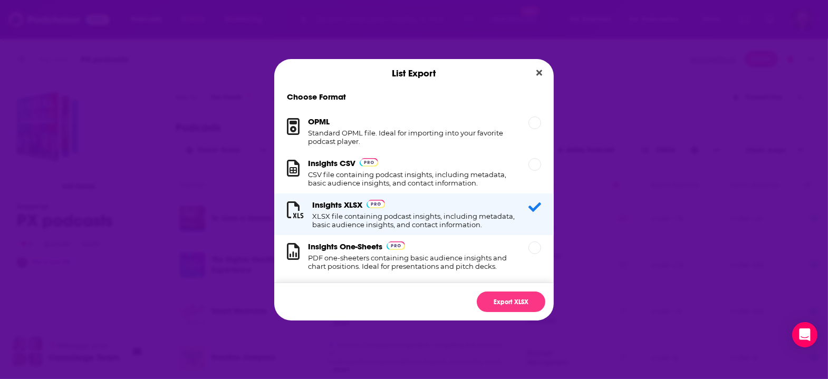
scroll to position [13, 0]
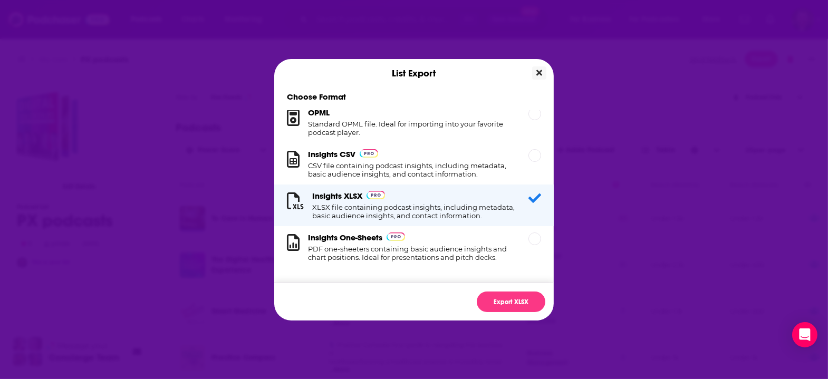
click at [536, 77] on icon "Close" at bounding box center [539, 73] width 6 height 8
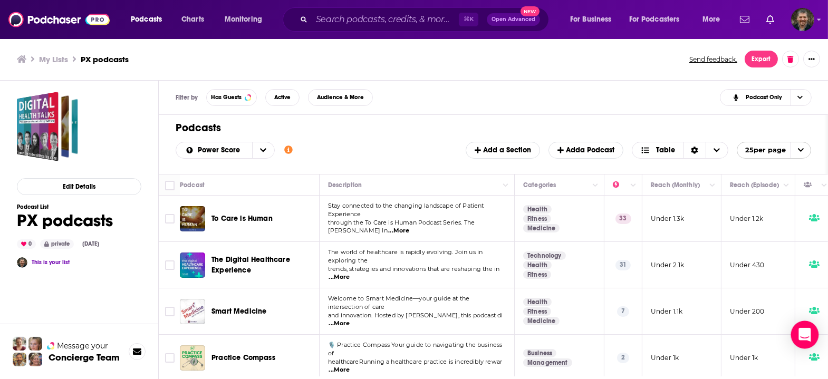
click at [805, 331] on icon "Open Intercom Messenger" at bounding box center [804, 335] width 12 height 14
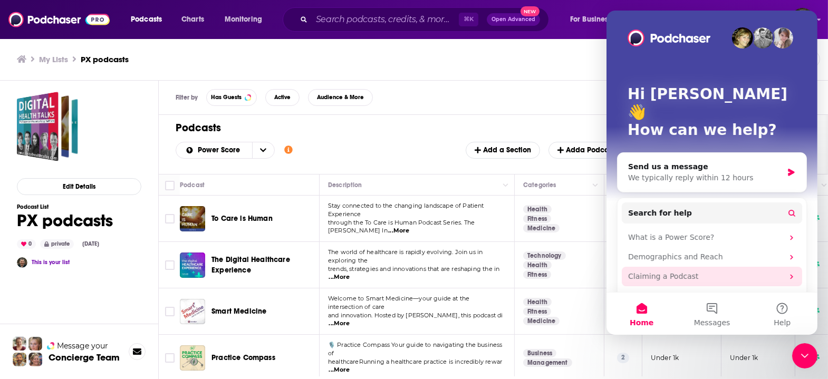
scroll to position [5, 0]
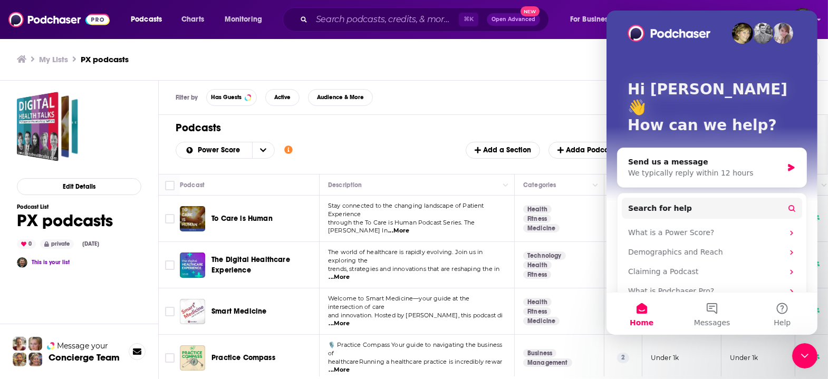
click at [488, 83] on div "Filter by Has Guests Active Audience & More Podcast Only" at bounding box center [494, 98] width 670 height 34
click at [462, 142] on div "Power Score Customize Your List Order Select the “My Order” sort and remove all…" at bounding box center [493, 150] width 635 height 17
click at [712, 312] on button "Messages" at bounding box center [711, 314] width 70 height 42
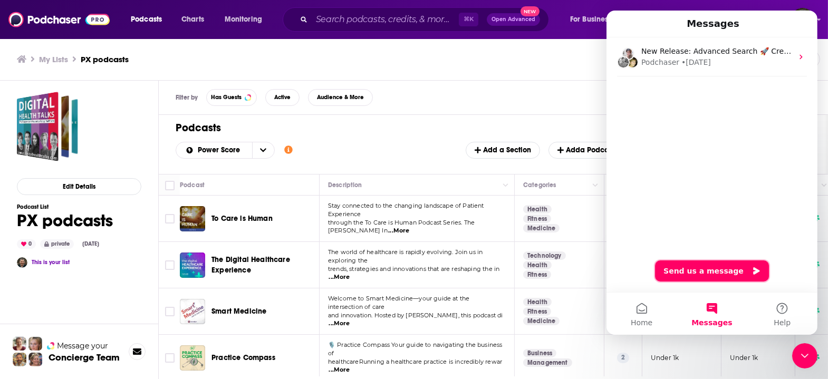
click at [713, 273] on button "Send us a message" at bounding box center [711, 270] width 114 height 21
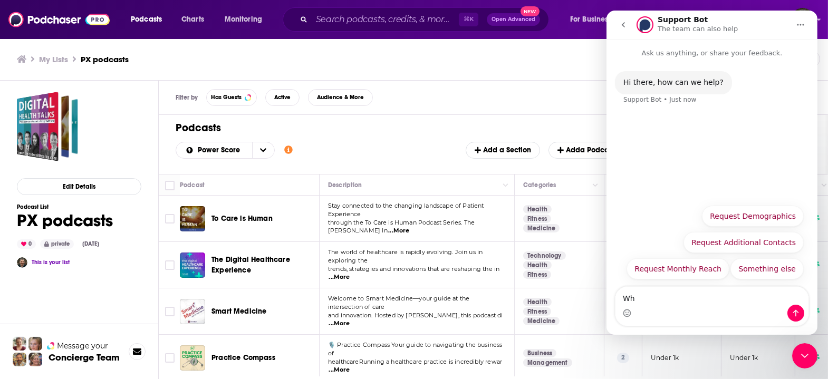
type textarea "W"
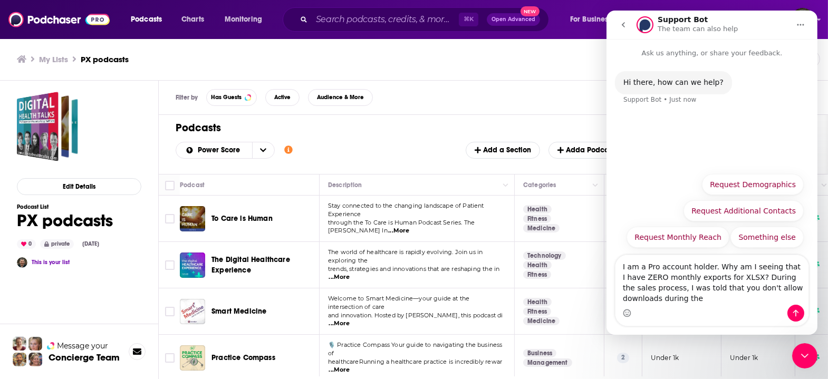
click at [754, 277] on textarea "I am a Pro account holder. Why am I seeing that I have ZERO monthly exports for…" at bounding box center [711, 280] width 193 height 50
drag, startPoint x: 785, startPoint y: 287, endPoint x: 641, endPoint y: 298, distance: 143.8
click at [641, 298] on textarea "I am a Pro account holder. Why am I seeing that I have ZERO monthly exports for…" at bounding box center [711, 280] width 193 height 50
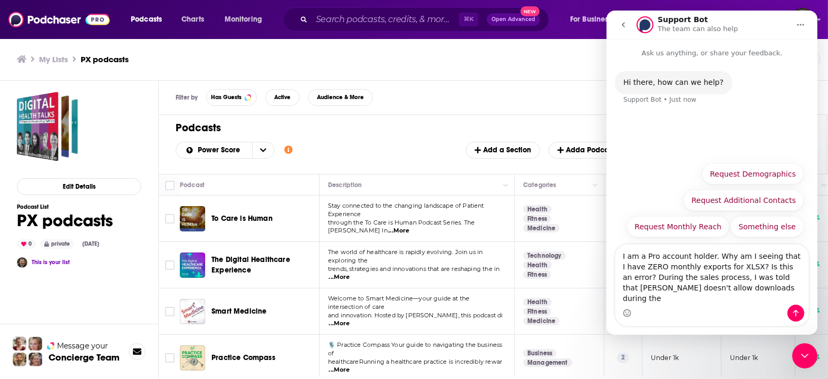
click at [784, 298] on textarea "I am a Pro account holder. Why am I seeing that I have ZERO monthly exports for…" at bounding box center [711, 275] width 193 height 60
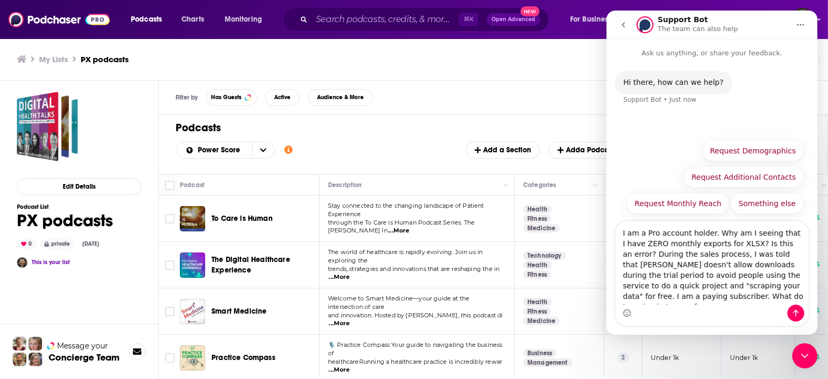
scroll to position [6, 0]
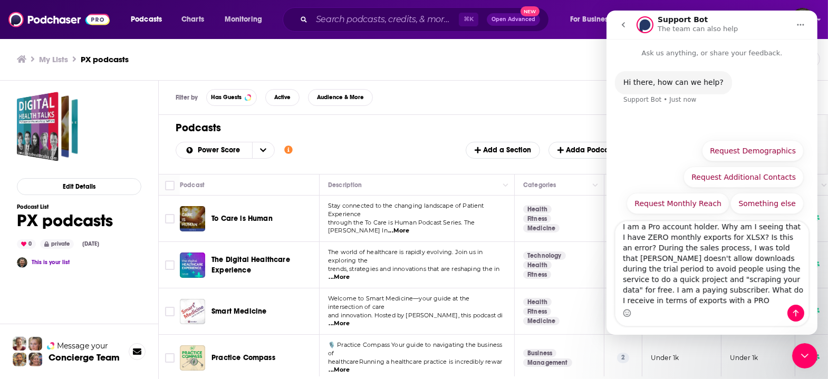
type textarea "I am a Pro account holder. Why am I seeing that I have ZERO monthly exports for…"
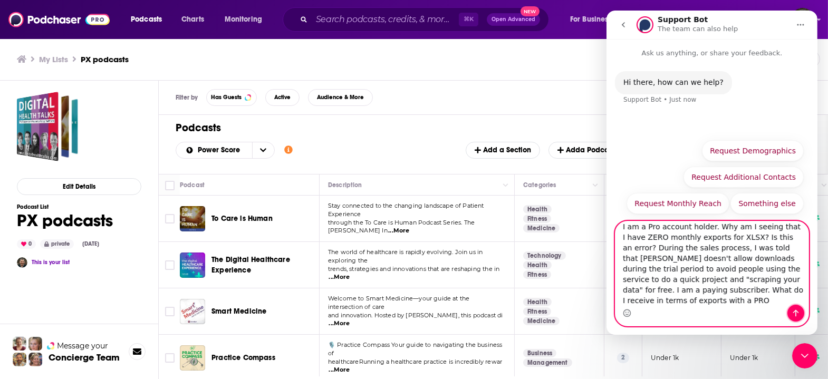
click at [794, 315] on icon "Send a message…" at bounding box center [795, 313] width 8 height 8
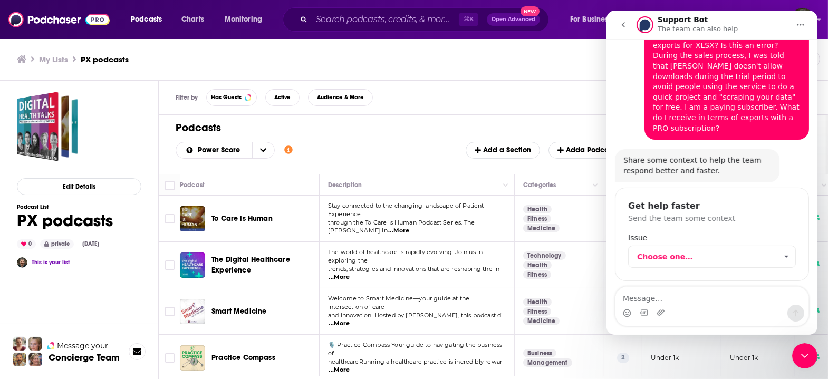
scroll to position [89, 0]
click at [786, 245] on span "Choose one…" at bounding box center [785, 255] width 18 height 21
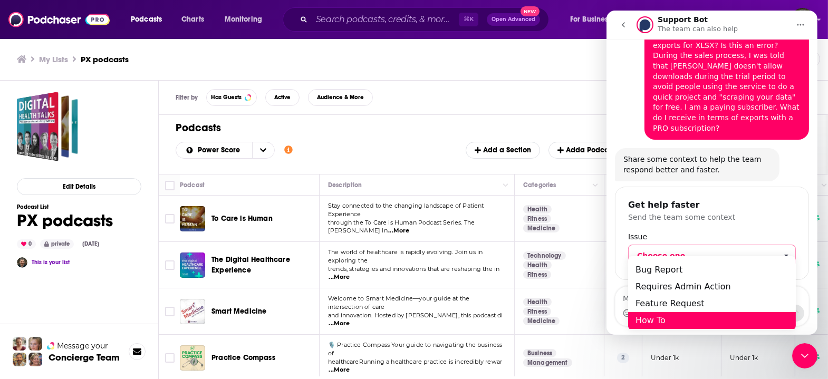
click at [741, 326] on div "How To" at bounding box center [711, 320] width 168 height 17
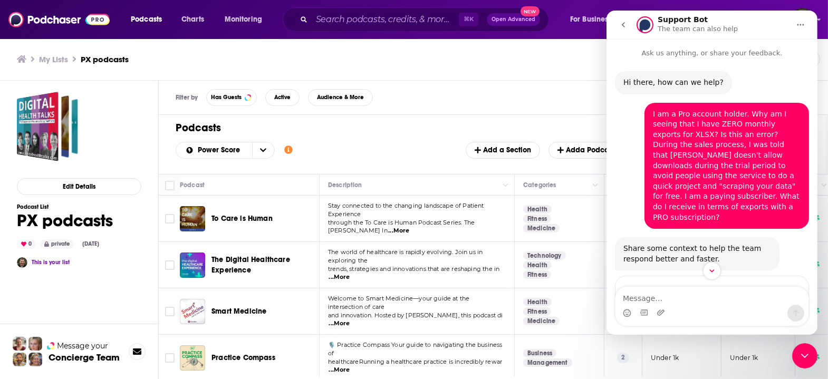
scroll to position [179, 0]
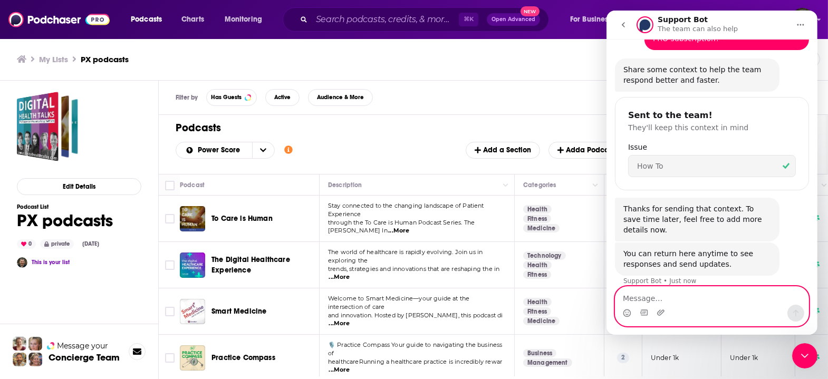
click at [726, 298] on textarea "Message…" at bounding box center [711, 296] width 193 height 18
type textarea "I'm viewing one of my podcast lists in"
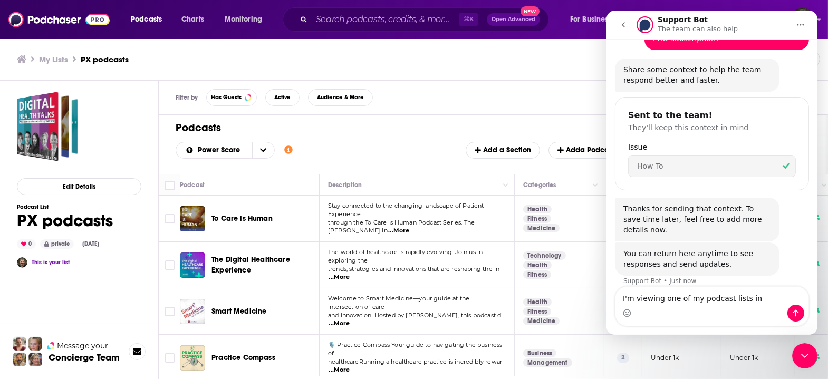
click at [623, 25] on icon "go back" at bounding box center [623, 25] width 8 height 8
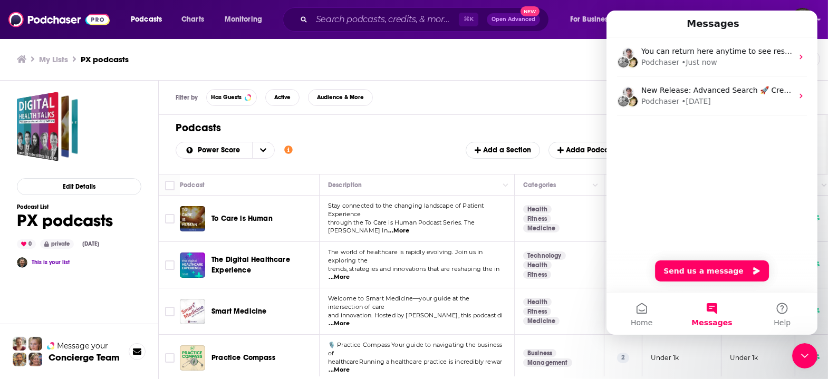
scroll to position [0, 0]
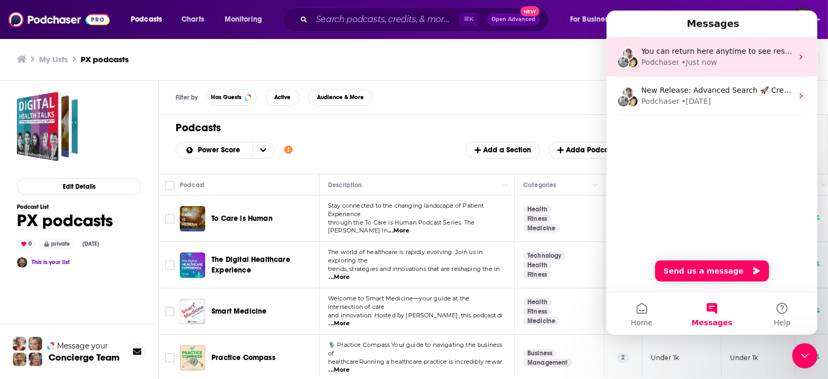
click at [769, 57] on div "Podchaser • Just now" at bounding box center [716, 62] width 151 height 11
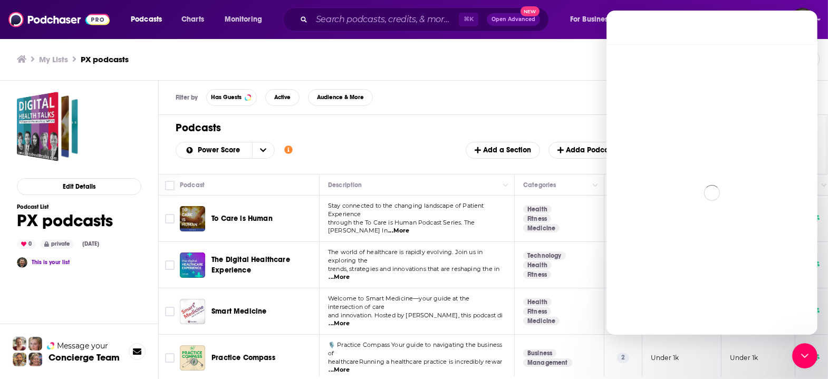
scroll to position [179, 0]
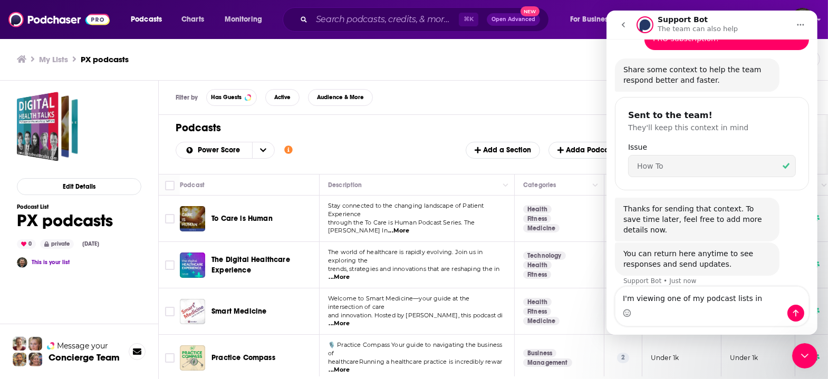
click at [758, 298] on textarea "I'm viewing one of my podcast lists in" at bounding box center [711, 296] width 193 height 18
drag, startPoint x: 757, startPoint y: 298, endPoint x: 741, endPoint y: 297, distance: 15.8
click at [741, 297] on textarea "I'm viewing one of my podcast lists in" at bounding box center [711, 296] width 193 height 18
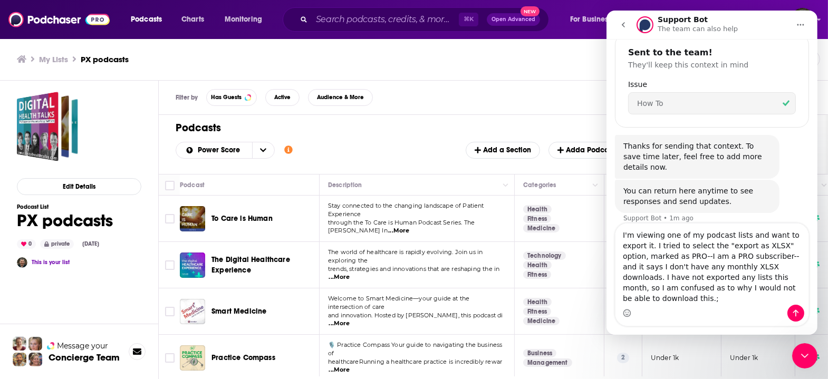
scroll to position [242, 0]
type textarea "I'm viewing one of my podcast lists and want to export it. I tried to select th…"
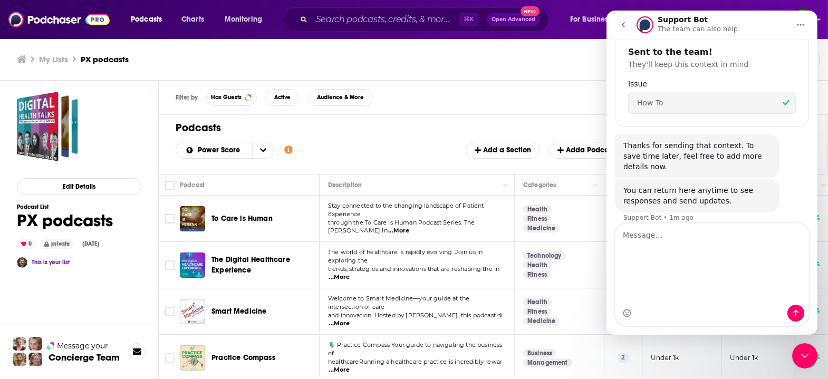
scroll to position [283, 0]
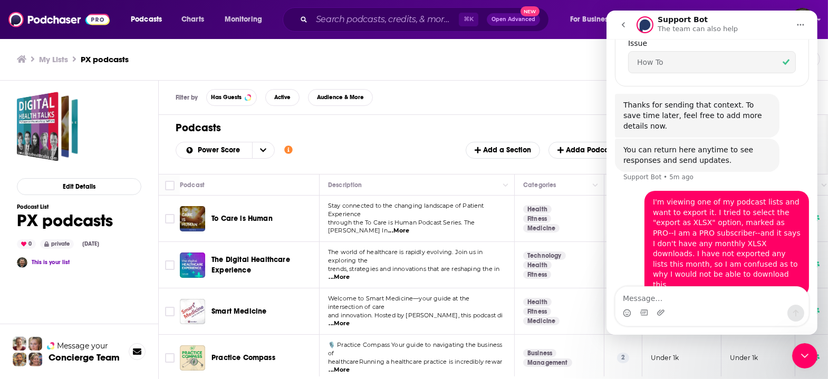
click at [622, 26] on icon "go back" at bounding box center [623, 25] width 8 height 8
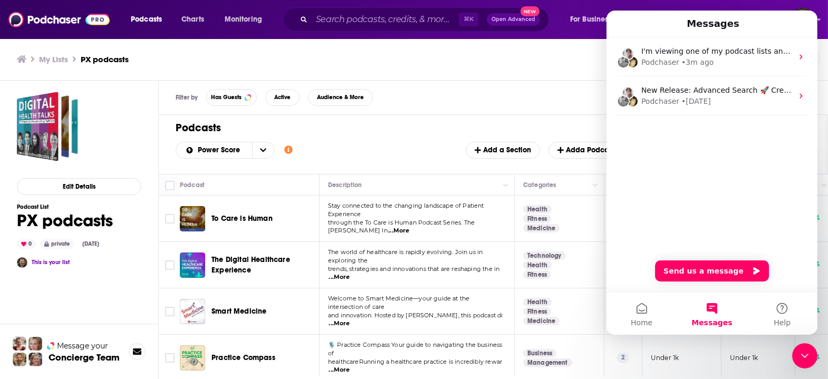
click at [804, 353] on icon "Close Intercom Messenger" at bounding box center [804, 355] width 13 height 13
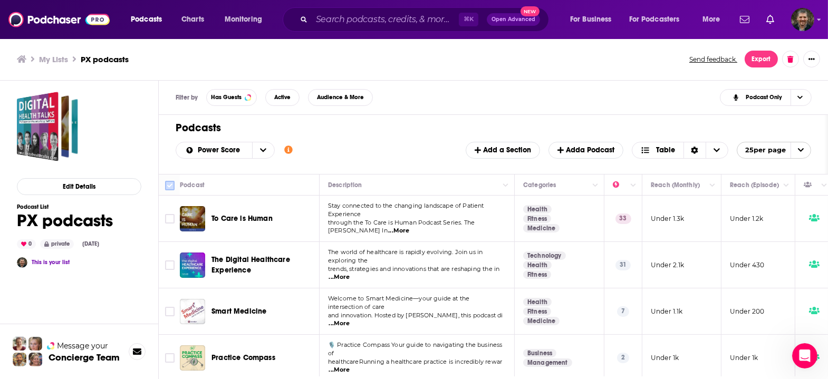
click at [165, 181] on input "Toggle select all" at bounding box center [169, 185] width 9 height 9
checkbox input "true"
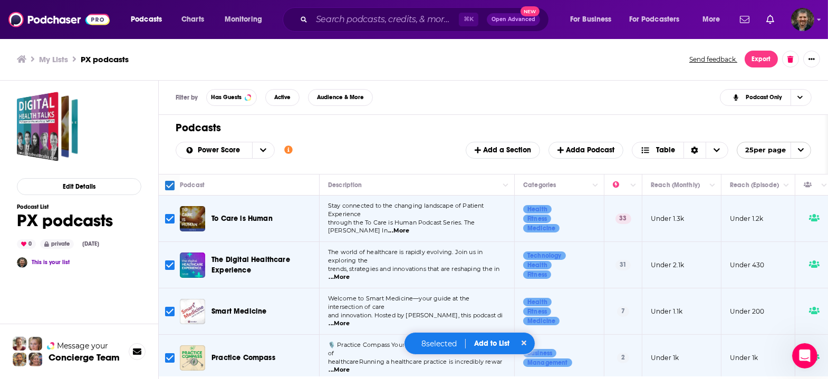
checkbox input "true"
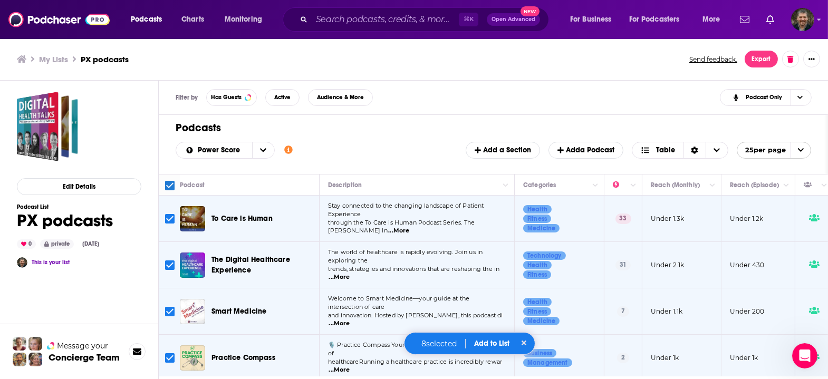
checkbox input "true"
click at [770, 59] on button "Export" at bounding box center [761, 59] width 33 height 17
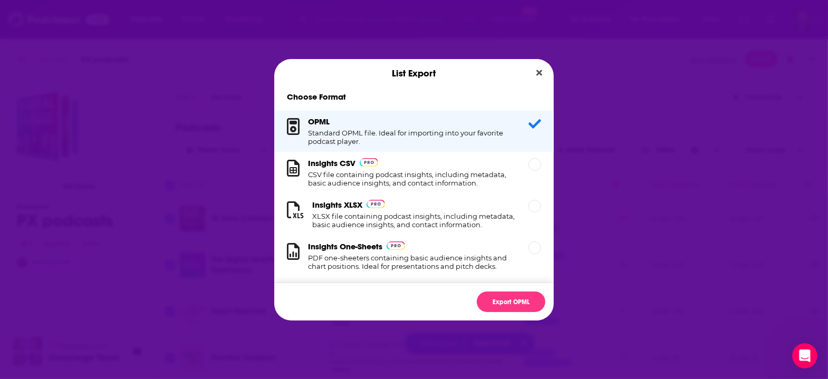
click at [528, 130] on icon "Dialog" at bounding box center [534, 124] width 13 height 13
click at [528, 171] on div "Dialog" at bounding box center [534, 164] width 13 height 13
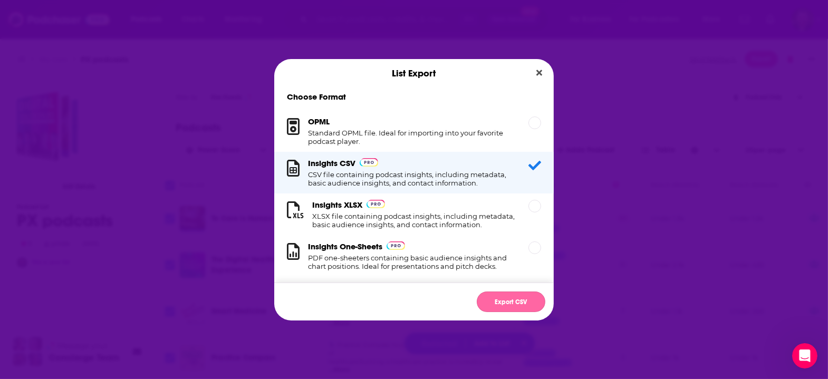
click at [492, 292] on button "Export CSV" at bounding box center [511, 302] width 69 height 21
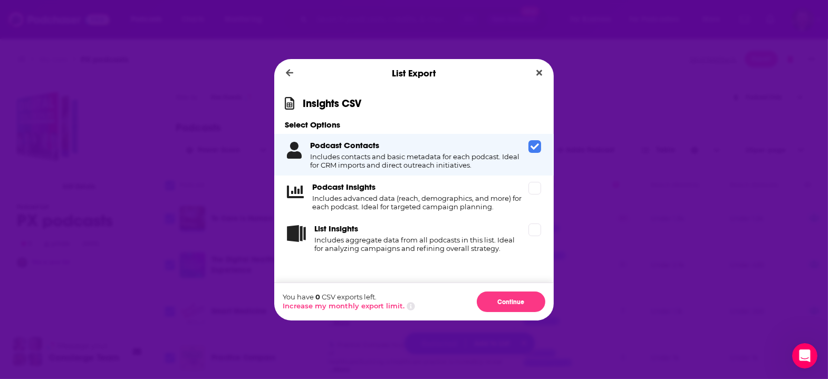
click at [409, 302] on icon "Dialog" at bounding box center [411, 306] width 8 height 8
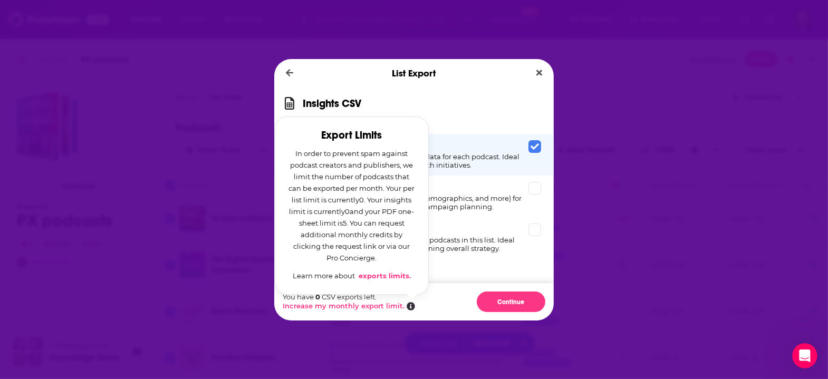
click at [387, 272] on link "exports limits." at bounding box center [383, 276] width 54 height 8
click at [536, 75] on icon "Close" at bounding box center [539, 73] width 6 height 6
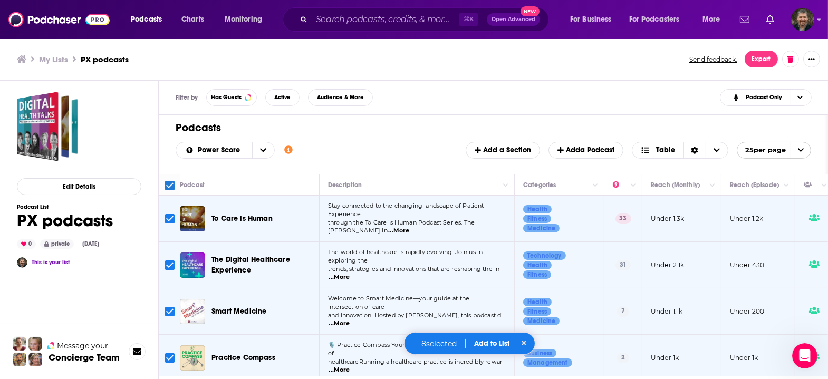
click at [532, 94] on div "Filter by Has Guests Active Audience & More Podcast Only" at bounding box center [494, 98] width 670 height 34
click at [654, 81] on div "Filter by Has Guests Active Audience & More Podcast Only" at bounding box center [494, 98] width 670 height 34
click at [522, 343] on button at bounding box center [524, 344] width 12 height 11
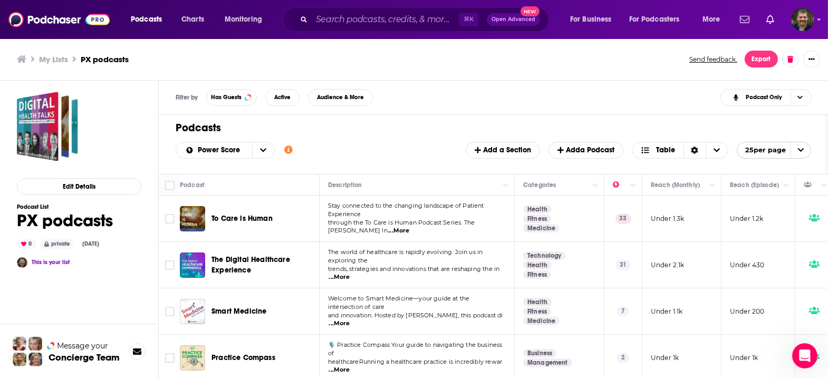
checkbox input "false"
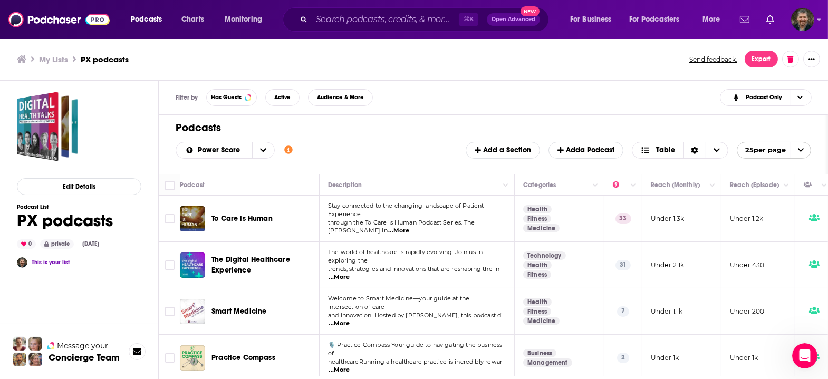
checkbox input "false"
click at [796, 346] on div "Open Intercom Messenger" at bounding box center [804, 355] width 35 height 35
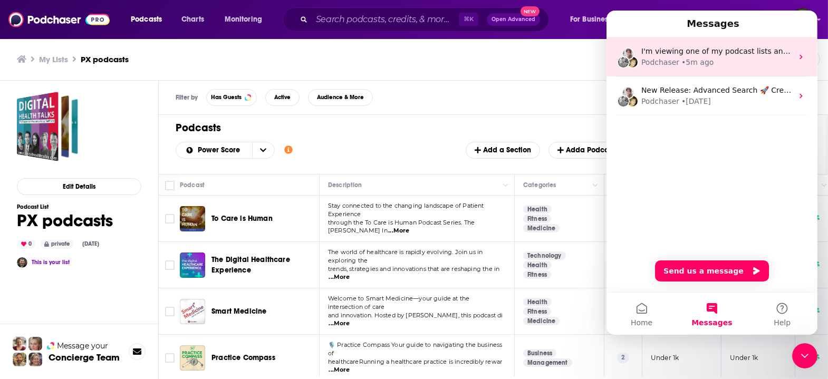
click at [797, 52] on div "I'm viewing one of my podcast lists and want to export it. I tried to select th…" at bounding box center [711, 56] width 211 height 39
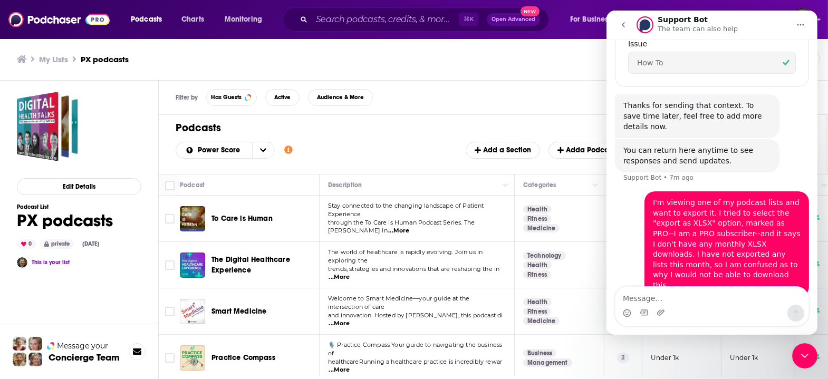
scroll to position [283, 0]
click at [809, 353] on icon "Close Intercom Messenger" at bounding box center [804, 355] width 13 height 13
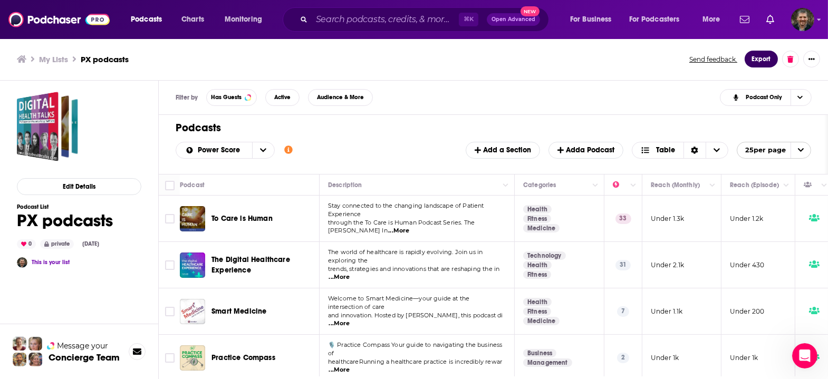
click at [777, 55] on button "Export" at bounding box center [761, 59] width 33 height 17
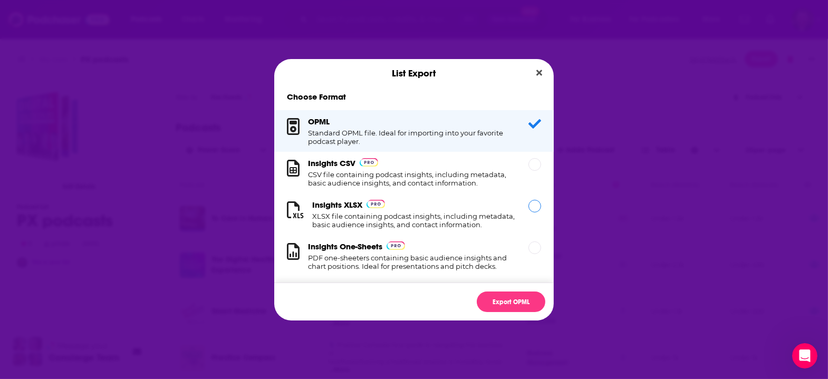
click at [528, 206] on div "Dialog" at bounding box center [534, 206] width 13 height 13
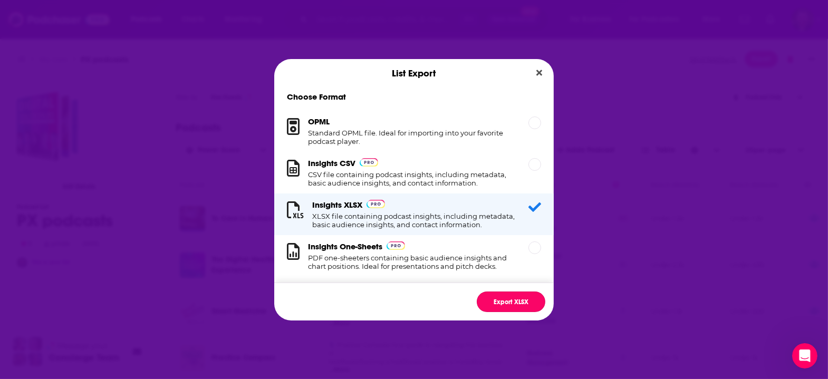
click at [500, 292] on button "Export XLSX" at bounding box center [511, 302] width 69 height 21
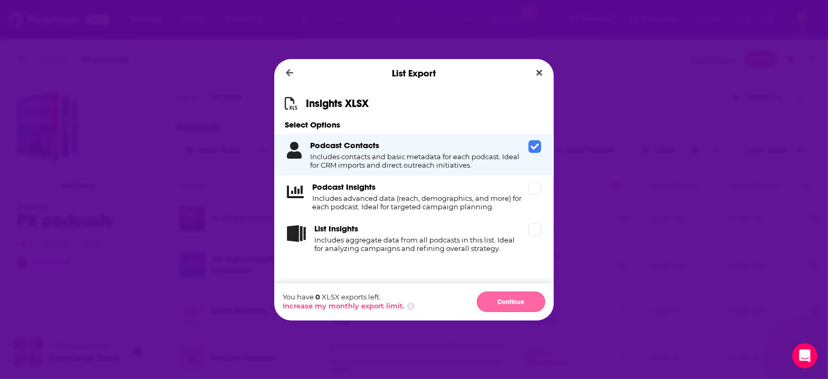
click at [501, 292] on button "Continue" at bounding box center [511, 302] width 69 height 21
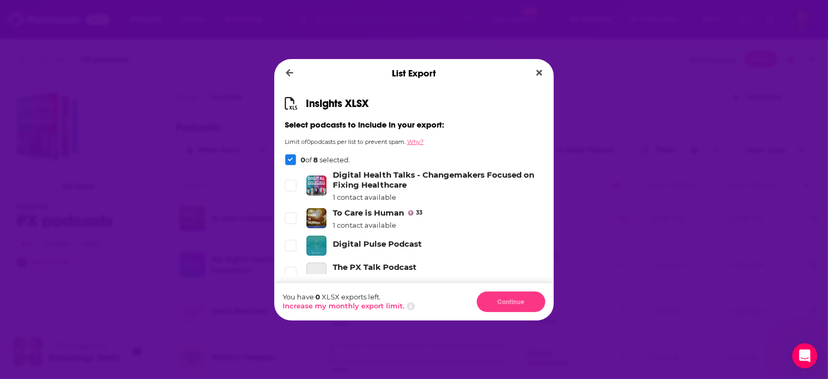
click at [423, 146] on button "Why?" at bounding box center [415, 141] width 16 height 7
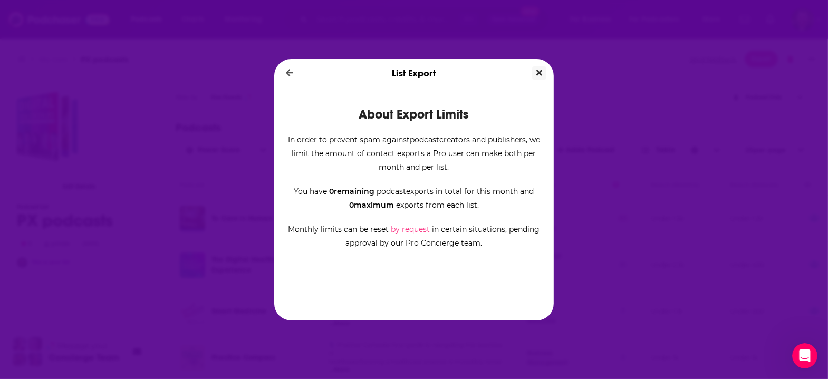
click at [536, 77] on icon "Close" at bounding box center [539, 73] width 6 height 8
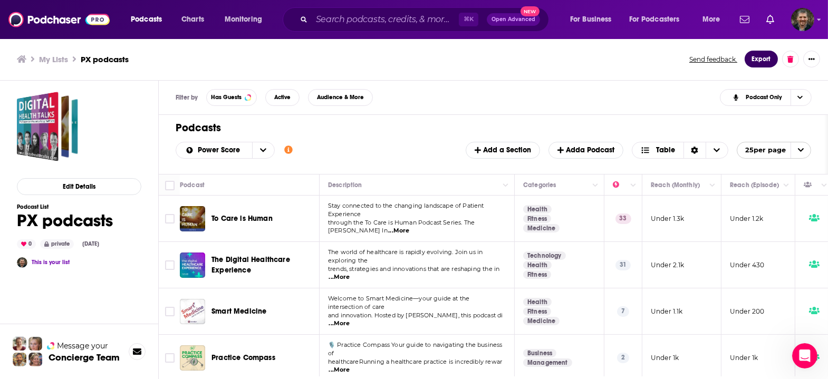
click at [768, 57] on button "Export" at bounding box center [761, 59] width 33 height 17
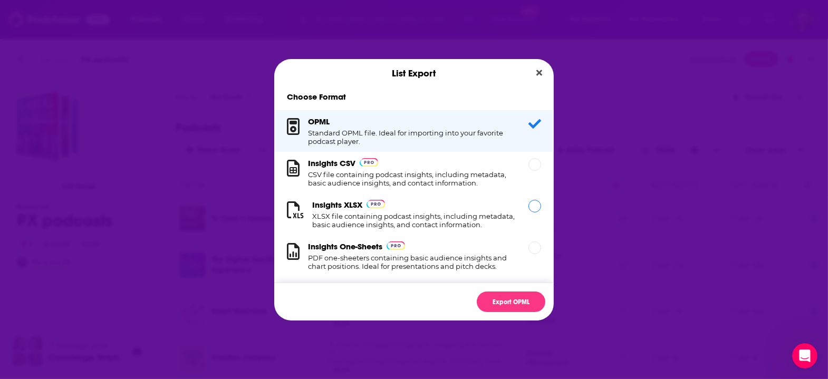
click at [528, 206] on div "Dialog" at bounding box center [534, 206] width 13 height 13
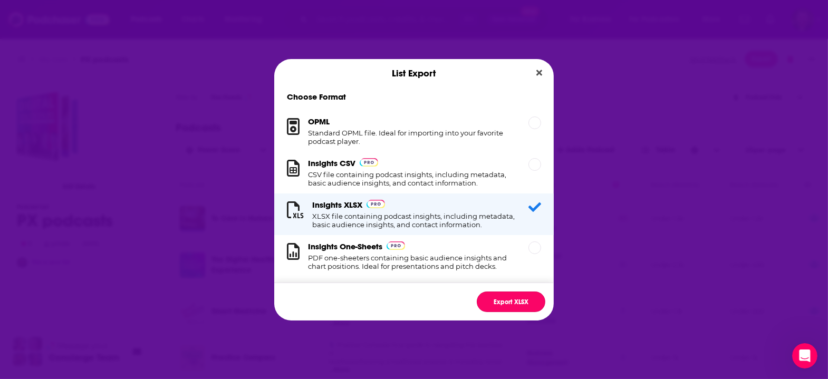
click at [489, 292] on button "Export XLSX" at bounding box center [511, 302] width 69 height 21
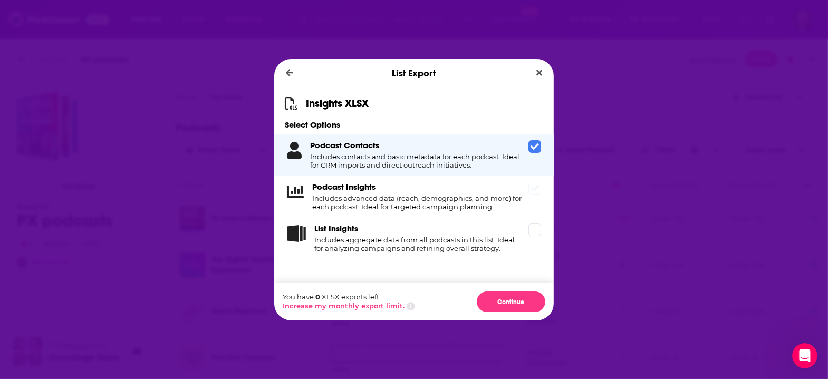
click at [530, 190] on icon "Dialog" at bounding box center [534, 188] width 8 height 8
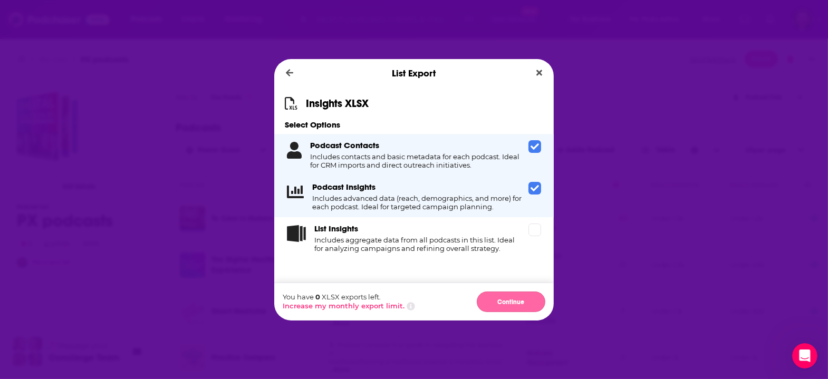
click at [496, 292] on button "Continue" at bounding box center [511, 302] width 69 height 21
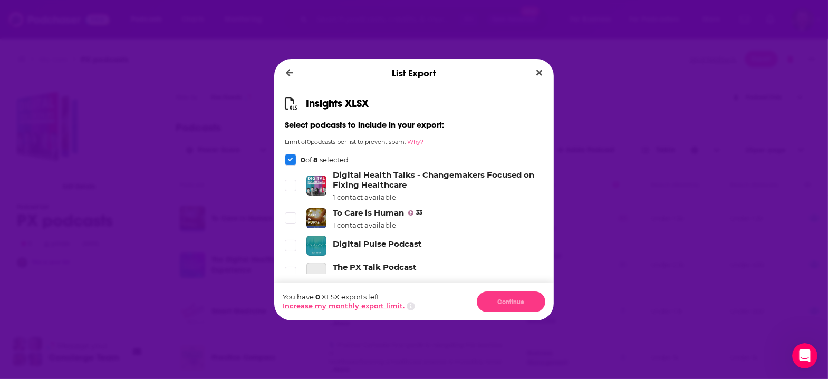
click at [372, 302] on button "Increase my monthly export limit." at bounding box center [344, 306] width 122 height 8
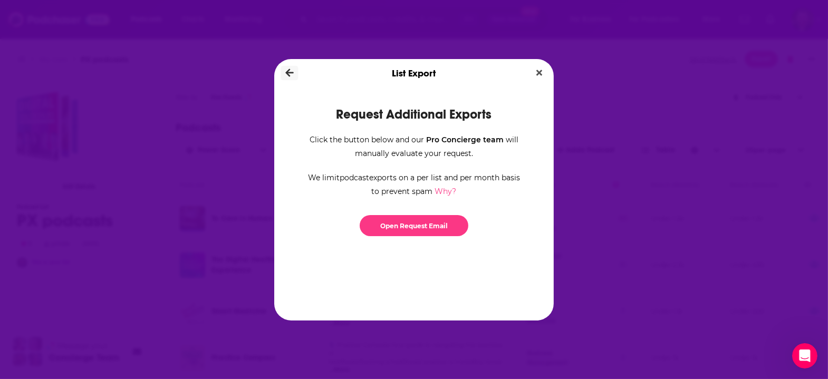
click at [294, 76] on icon "Dialog" at bounding box center [290, 73] width 8 height 8
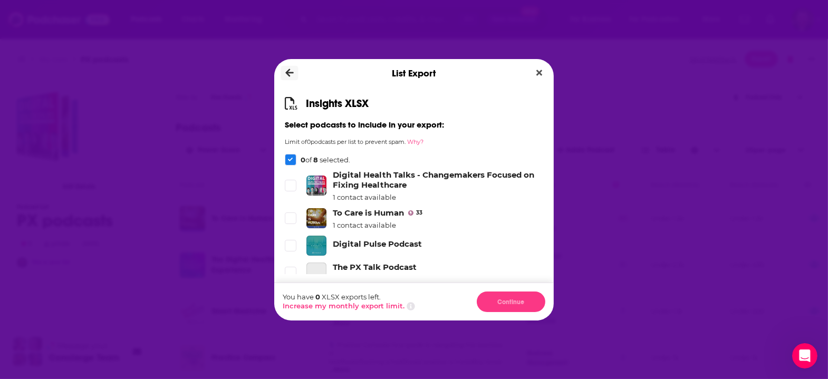
click at [294, 76] on icon "Dialog" at bounding box center [290, 73] width 8 height 8
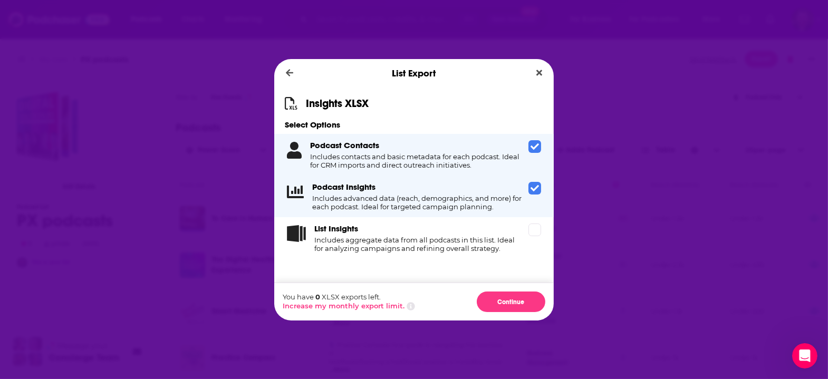
click at [516, 84] on div "List Export" at bounding box center [413, 73] width 279 height 28
click at [536, 75] on icon "Close" at bounding box center [539, 73] width 6 height 6
